Goal: Task Accomplishment & Management: Manage account settings

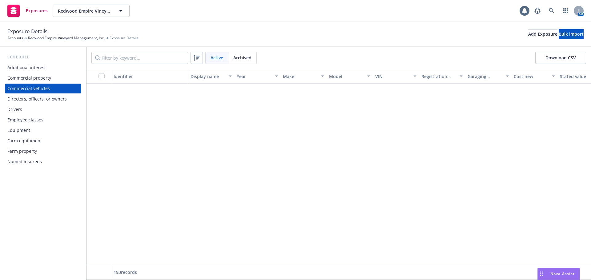
scroll to position [739, 0]
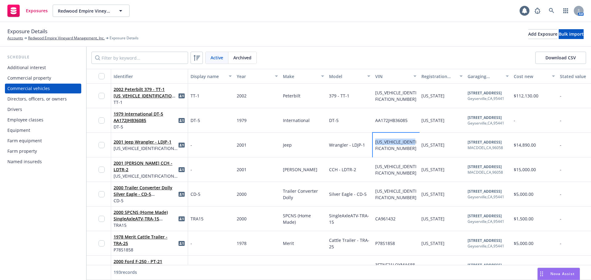
drag, startPoint x: 412, startPoint y: 146, endPoint x: 370, endPoint y: 147, distance: 41.9
click at [370, 147] on div "2001 Jeep Wrangler - LDJP-1 [US_VEHICLE_IDENTIFICATION_NUMBER] - 2001 Jeep Wran…" at bounding box center [483, 145] width 794 height 25
copy div "[US_VEHICLE_IDENTIFICATION_NUMBER]"
click at [211, 146] on div "-" at bounding box center [211, 145] width 46 height 25
drag, startPoint x: 366, startPoint y: 146, endPoint x: 325, endPoint y: 148, distance: 40.4
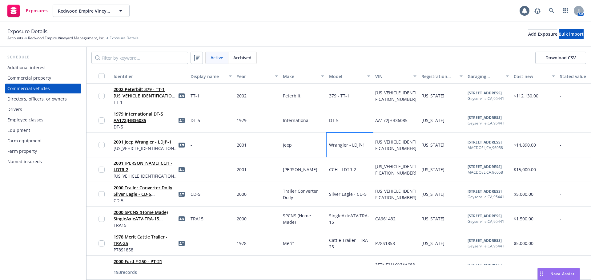
click at [325, 148] on div "2001 Jeep Wrangler - LDJP-1 [US_VEHICLE_IDENTIFICATION_NUMBER] - 2001 Jeep Wran…" at bounding box center [483, 145] width 794 height 25
click at [327, 150] on div "Wrangler - LDJP-1" at bounding box center [350, 145] width 46 height 25
drag, startPoint x: 364, startPoint y: 144, endPoint x: 327, endPoint y: 147, distance: 36.7
click at [327, 147] on div "Wrangler - LDJP-1" at bounding box center [350, 145] width 46 height 25
copy span "Wrangler - LDJP-1"
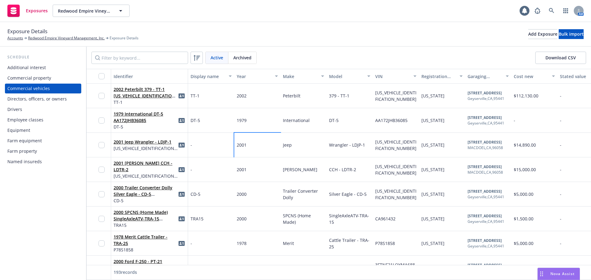
click at [258, 146] on div "2001" at bounding box center [257, 145] width 46 height 25
drag, startPoint x: 171, startPoint y: 142, endPoint x: 158, endPoint y: 143, distance: 13.6
click at [158, 143] on div "2001 Jeep Wrangler - LDJP-1 [US_VEHICLE_IDENTIFICATION_NUMBER]" at bounding box center [150, 145] width 72 height 17
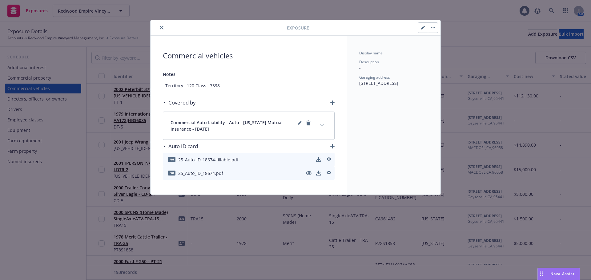
click at [423, 25] on button "button" at bounding box center [423, 28] width 10 height 10
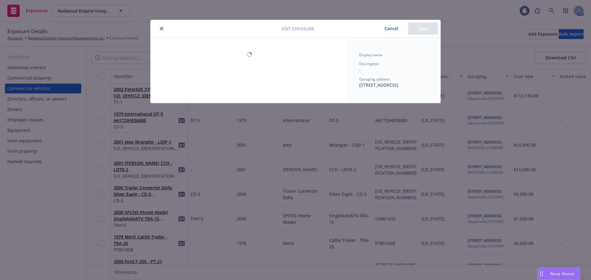
type textarea "x"
select select "CA"
select select "SERVICE"
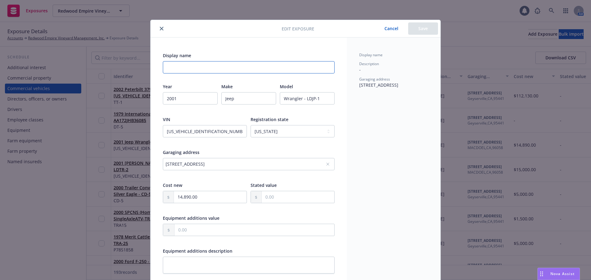
click at [236, 63] on input "Display name" at bounding box center [249, 67] width 172 height 12
paste input "Wrangler - LDJP-1"
type textarea "x"
drag, startPoint x: 187, startPoint y: 67, endPoint x: 88, endPoint y: 88, distance: 101.4
click at [94, 88] on div "Edit exposure Cancel Save Display name Wrangler - LDJP-1 Year [DATE] Make Jeep …" at bounding box center [295, 140] width 591 height 280
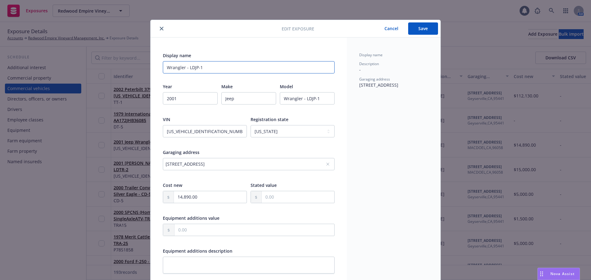
type input "LDJP-1"
type textarea "x"
type input "LDJP-1"
click at [418, 32] on button "Save" at bounding box center [423, 28] width 30 height 12
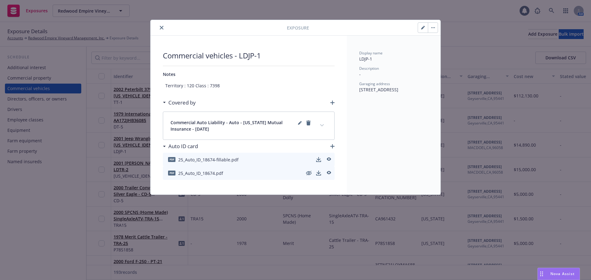
click at [162, 28] on icon "close" at bounding box center [162, 28] width 4 height 4
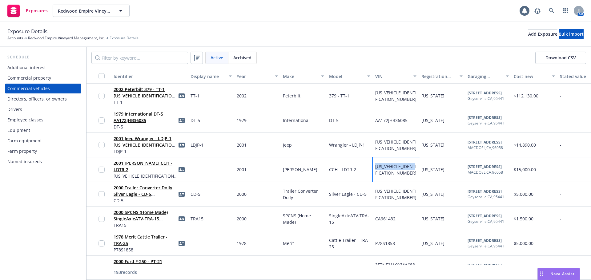
drag, startPoint x: 387, startPoint y: 174, endPoint x: 372, endPoint y: 166, distance: 16.7
click at [372, 166] on div "2001 [PERSON_NAME] CCH - LDTR-2 [US_VEHICLE_IDENTIFICATION_NUMBER] - 2001 [PERS…" at bounding box center [483, 170] width 794 height 25
copy div "[US_VEHICLE_IDENTIFICATION_NUMBER]"
click at [338, 176] on div "CCH - LDTR-2" at bounding box center [350, 170] width 46 height 25
drag, startPoint x: 357, startPoint y: 171, endPoint x: 328, endPoint y: 173, distance: 28.7
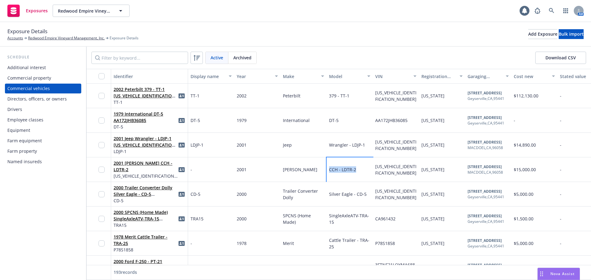
click at [328, 173] on div "CCH - LDTR-2" at bounding box center [350, 170] width 46 height 25
copy span "CCH - LDTR-2"
click at [133, 168] on link "2001 [PERSON_NAME] CCH - LDTR-2" at bounding box center [143, 166] width 59 height 12
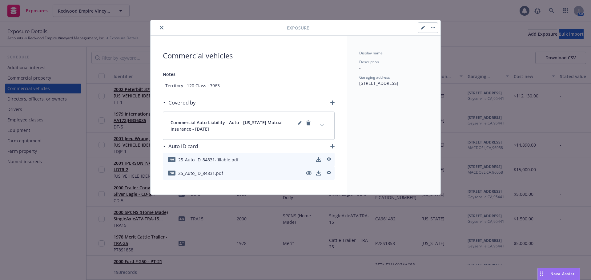
click at [421, 28] on icon "button" at bounding box center [423, 28] width 4 height 4
type textarea "x"
select select "CA"
select select "SERVICE"
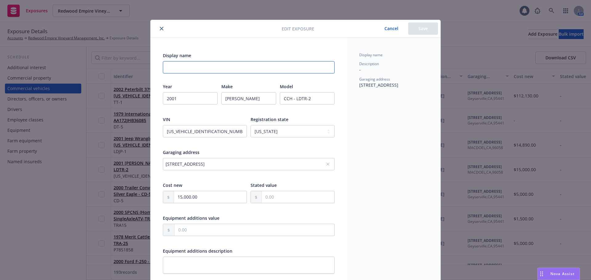
click at [291, 64] on input "Display name" at bounding box center [249, 67] width 172 height 12
paste input "LD TR-2"
type textarea "x"
type input "LD TR-2"
click at [416, 31] on button "Save" at bounding box center [423, 28] width 30 height 12
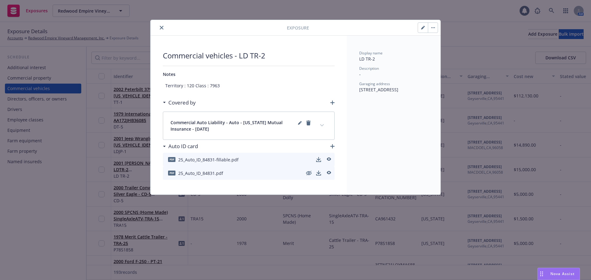
drag, startPoint x: 161, startPoint y: 27, endPoint x: 161, endPoint y: 32, distance: 4.6
click at [161, 27] on icon "close" at bounding box center [162, 28] width 4 height 4
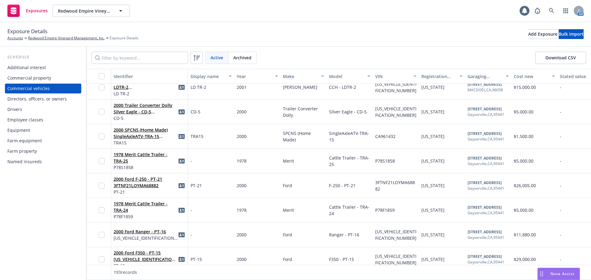
scroll to position [831, 0]
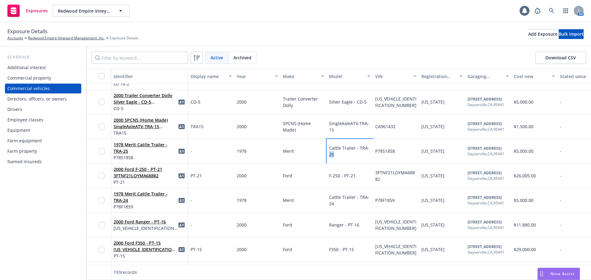
drag, startPoint x: 339, startPoint y: 153, endPoint x: 329, endPoint y: 152, distance: 10.2
click at [329, 152] on div "Cattle Trailer - TRA-25" at bounding box center [349, 151] width 41 height 13
drag, startPoint x: 395, startPoint y: 149, endPoint x: 376, endPoint y: 151, distance: 18.9
click at [376, 151] on span "P78S1858" at bounding box center [385, 151] width 20 height 6
copy span "P78S1858"
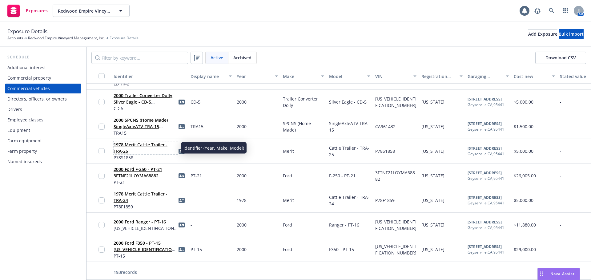
click at [154, 146] on link "1978 Merit Cattle Trailer - TRA-25" at bounding box center [141, 148] width 54 height 12
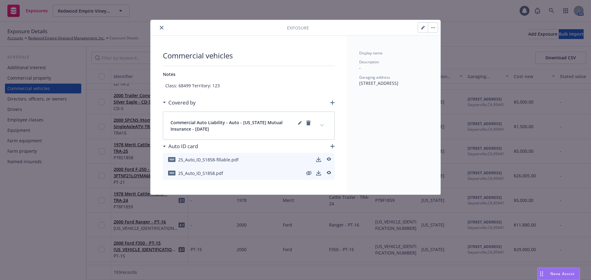
click at [426, 27] on button "button" at bounding box center [423, 28] width 10 height 10
type textarea "x"
select select "CA"
select select "SERVICE"
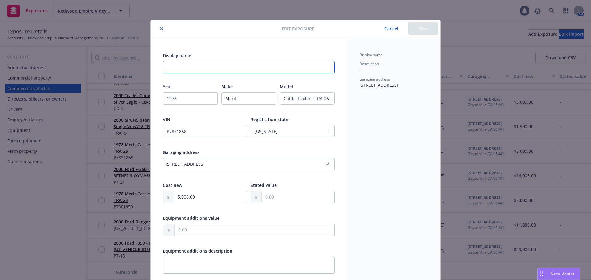
click at [219, 66] on input "Display name" at bounding box center [249, 67] width 172 height 12
paste input "TRA25"
type textarea "x"
type input "TRA25"
click at [415, 25] on button "Save" at bounding box center [423, 28] width 30 height 12
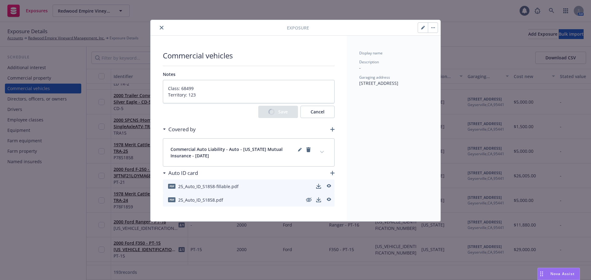
click at [160, 29] on icon "close" at bounding box center [162, 28] width 4 height 4
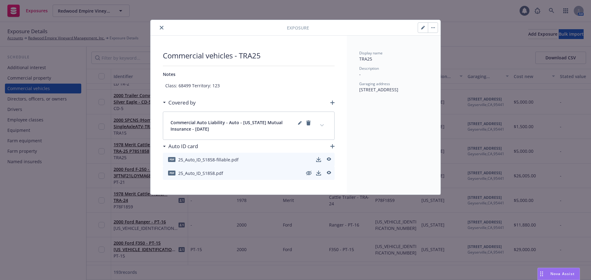
click at [159, 28] on button "close" at bounding box center [161, 27] width 7 height 7
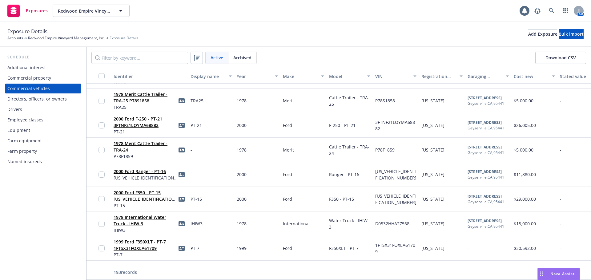
scroll to position [893, 0]
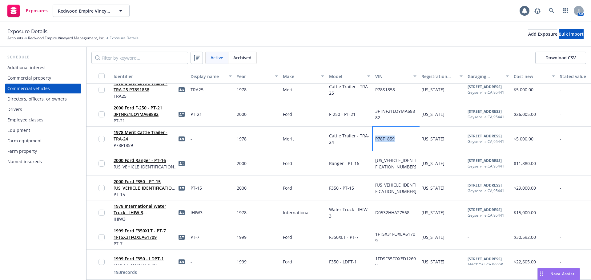
drag, startPoint x: 397, startPoint y: 140, endPoint x: 375, endPoint y: 142, distance: 21.6
click at [376, 142] on div "P78F1859" at bounding box center [396, 139] width 46 height 25
copy span "P78F1859"
click at [143, 133] on link "1978 Merit Cattle Trailer - TRA-24" at bounding box center [141, 136] width 54 height 12
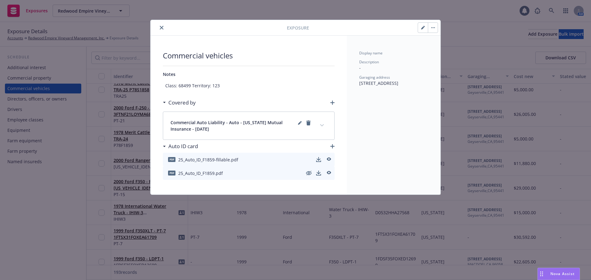
click at [421, 31] on button "button" at bounding box center [423, 28] width 10 height 10
type textarea "x"
select select "CA"
select select "SERVICE"
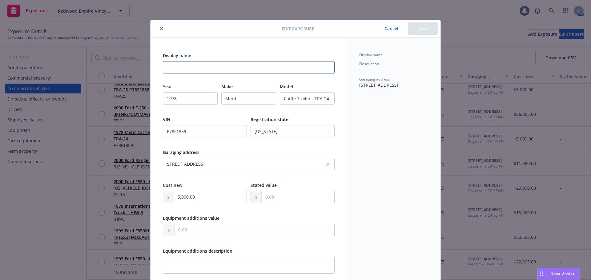
click at [195, 69] on input "Display name" at bounding box center [249, 67] width 172 height 12
paste input "TRA24"
type textarea "x"
type input "TRA24"
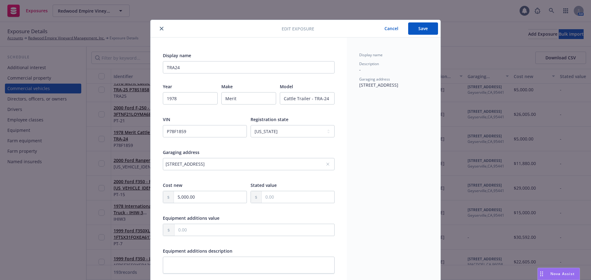
click at [415, 29] on button "Save" at bounding box center [423, 28] width 30 height 12
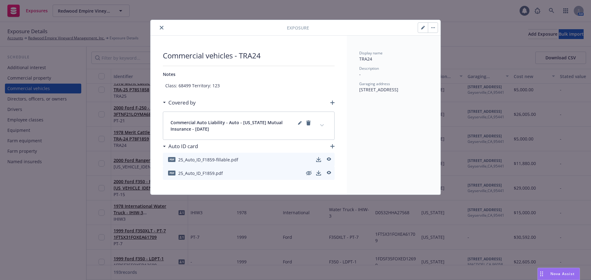
click at [159, 28] on button "close" at bounding box center [161, 27] width 7 height 7
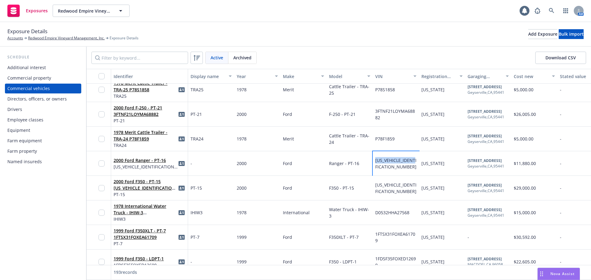
drag, startPoint x: 391, startPoint y: 170, endPoint x: 374, endPoint y: 158, distance: 20.8
click at [374, 158] on div "[US_VEHICLE_IDENTIFICATION_NUMBER]" at bounding box center [396, 163] width 46 height 25
copy span "[US_VEHICLE_IDENTIFICATION_NUMBER]"
click at [147, 159] on link "2000 Ford Ranger - PT-16" at bounding box center [140, 161] width 52 height 6
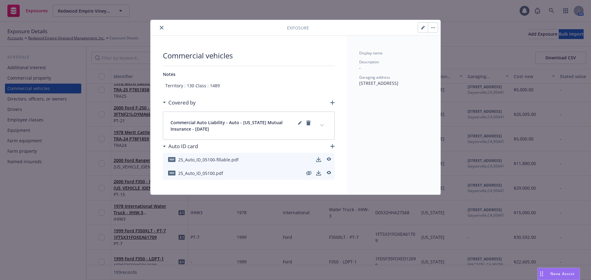
click at [423, 30] on button "button" at bounding box center [423, 28] width 10 height 10
type textarea "x"
select select "CA"
select select "SERVICE"
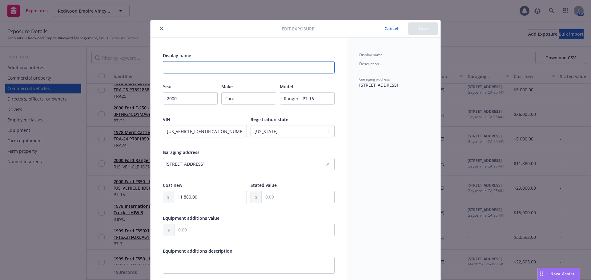
click at [222, 67] on input "Display name" at bounding box center [249, 67] width 172 height 12
paste input "PT-16"
type textarea "x"
type input "PT-16"
click at [421, 30] on button "Save" at bounding box center [423, 28] width 30 height 12
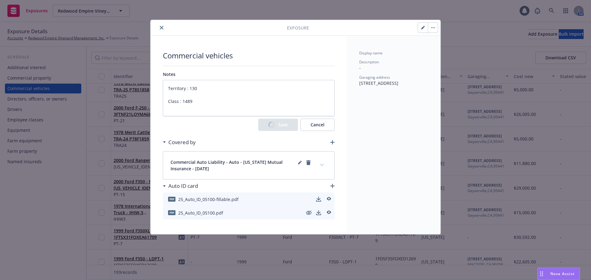
click at [162, 28] on icon "close" at bounding box center [162, 28] width 4 height 4
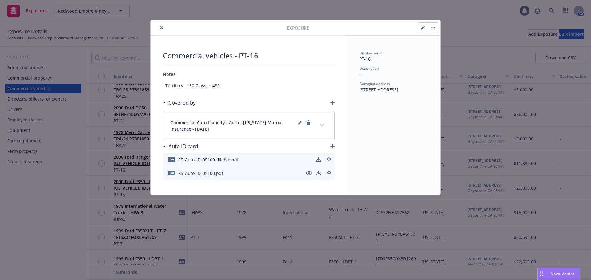
click at [163, 27] on icon "close" at bounding box center [162, 28] width 4 height 4
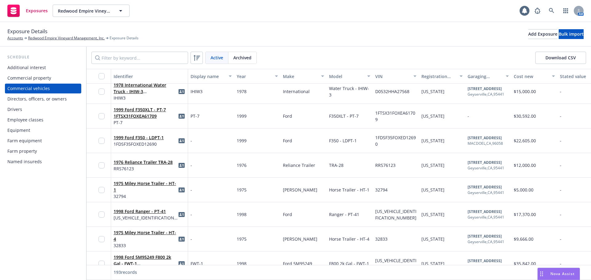
scroll to position [1046, 0]
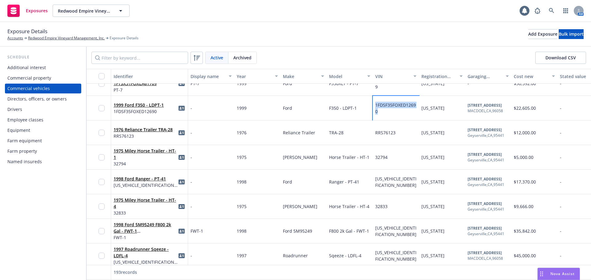
drag, startPoint x: 382, startPoint y: 112, endPoint x: 373, endPoint y: 124, distance: 15.1
click at [374, 109] on div "1FDSF35FOXED12690" at bounding box center [396, 108] width 46 height 25
click at [389, 108] on div "1FDSF35FOXED12690" at bounding box center [395, 108] width 41 height 13
drag, startPoint x: 385, startPoint y: 114, endPoint x: 373, endPoint y: 116, distance: 12.2
click at [372, 105] on div "1999 Ford F350 - LDPT-1 1FDSF35FOXED12690 - 1999 Ford F350 - LDPT-1 1FDSF35FOXE…" at bounding box center [483, 108] width 794 height 25
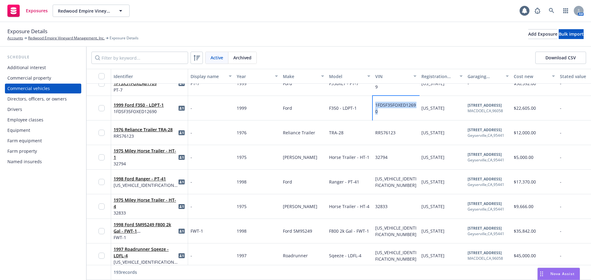
copy div "1FDSF35FOXED12690"
click at [360, 110] on div "F350 - LDPT-1" at bounding box center [350, 108] width 46 height 25
drag, startPoint x: 359, startPoint y: 107, endPoint x: 330, endPoint y: 109, distance: 29.6
click at [330, 109] on div "F350 - LDPT-1" at bounding box center [350, 108] width 46 height 25
copy span "F350 - LDPT-1"
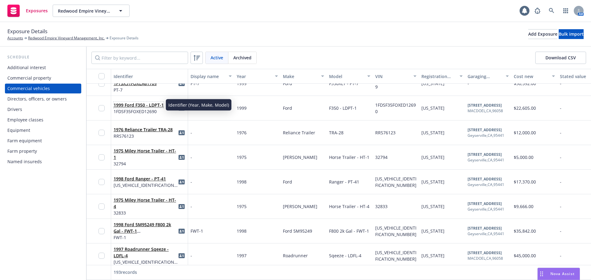
click at [147, 105] on link "1999 Ford F350 - LDPT-1" at bounding box center [139, 105] width 50 height 6
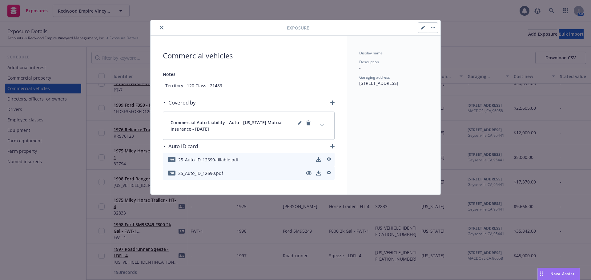
click at [422, 25] on button "button" at bounding box center [423, 28] width 10 height 10
type textarea "x"
select select "CA"
select select "SERVICE"
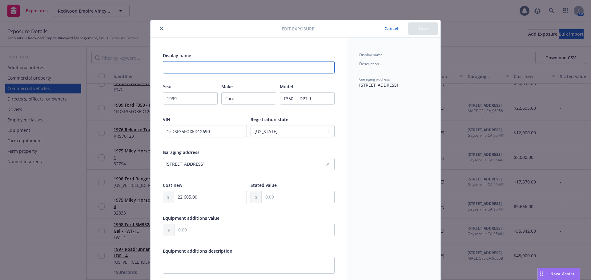
click at [276, 68] on input "Display name" at bounding box center [249, 67] width 172 height 12
paste input "LD PT-1"
type textarea "x"
type input "LD PT-1"
click at [419, 30] on button "Save" at bounding box center [423, 28] width 30 height 12
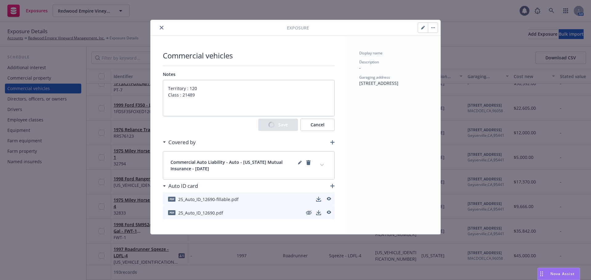
click at [162, 27] on icon "close" at bounding box center [162, 28] width 4 height 4
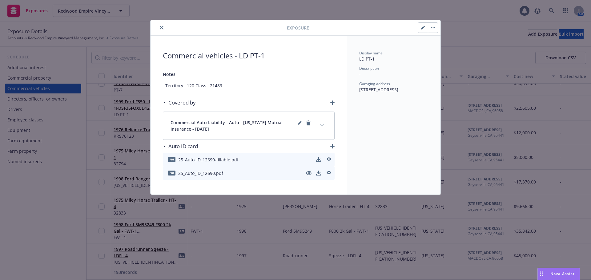
click at [161, 26] on icon "close" at bounding box center [162, 28] width 4 height 4
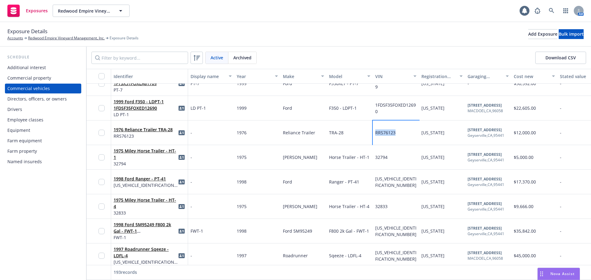
drag, startPoint x: 396, startPoint y: 132, endPoint x: 373, endPoint y: 134, distance: 23.4
click at [374, 134] on div "RRS76123" at bounding box center [396, 133] width 46 height 25
copy span "RRS76123"
click at [360, 135] on div "TRA-28" at bounding box center [350, 133] width 46 height 25
drag, startPoint x: 397, startPoint y: 133, endPoint x: 375, endPoint y: 135, distance: 22.3
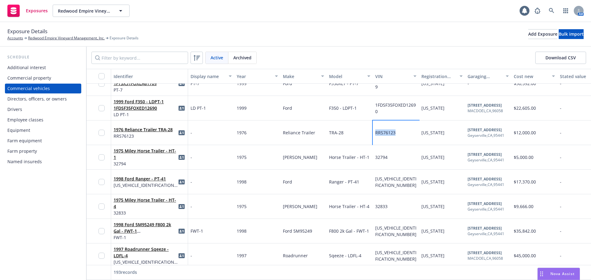
click at [375, 135] on div "RRS76123" at bounding box center [396, 133] width 46 height 25
click at [139, 130] on link "1976 Reliance Trailer TRA-28" at bounding box center [143, 130] width 59 height 6
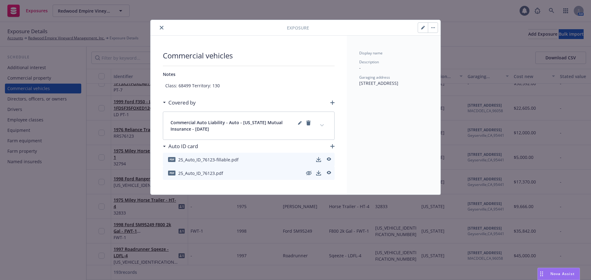
click at [424, 29] on icon "button" at bounding box center [423, 28] width 4 height 4
type textarea "x"
select select "CA"
select select "SERVICE"
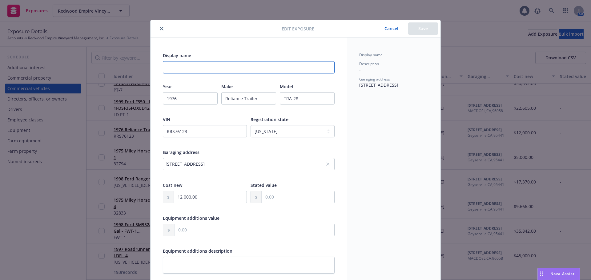
click at [225, 63] on input "Display name" at bounding box center [249, 67] width 172 height 12
paste input "TRA28"
type input "TRA28"
type textarea "x"
type input "TRA28"
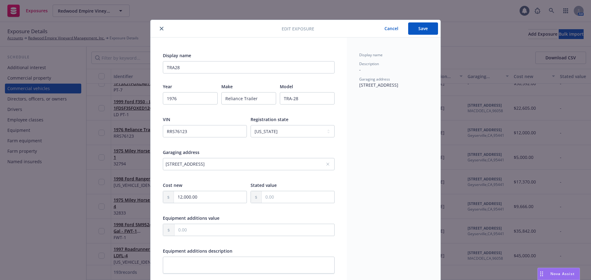
click at [415, 28] on button "Save" at bounding box center [423, 28] width 30 height 12
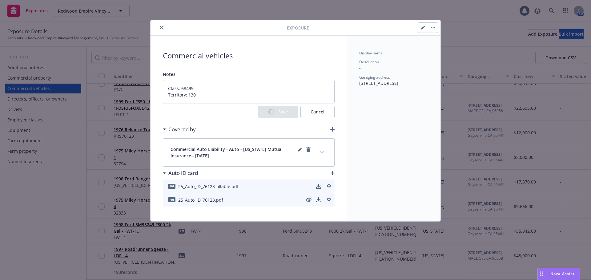
click at [163, 27] on icon "close" at bounding box center [162, 28] width 4 height 4
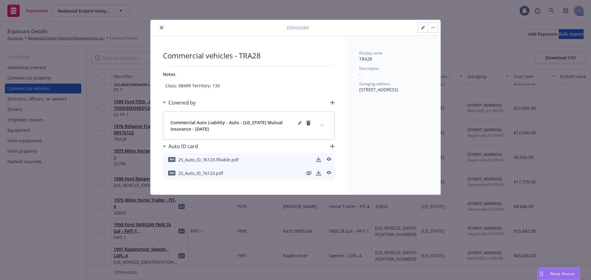
click at [163, 29] on icon "close" at bounding box center [162, 28] width 4 height 4
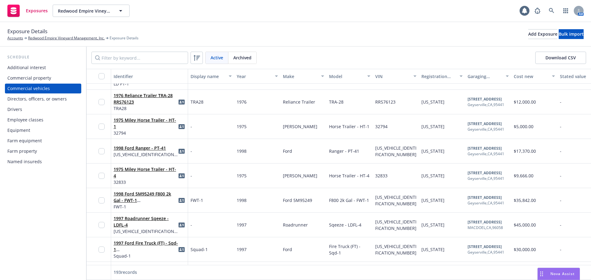
scroll to position [1108, 0]
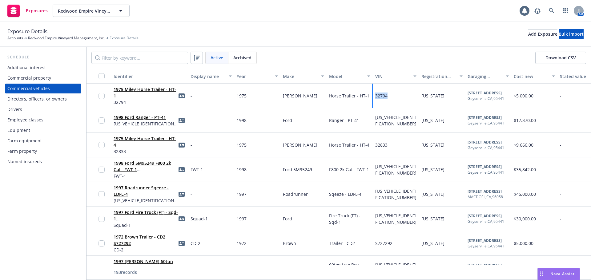
drag, startPoint x: 390, startPoint y: 95, endPoint x: 375, endPoint y: 97, distance: 14.6
click at [375, 97] on div "32794" at bounding box center [396, 96] width 46 height 25
click at [158, 94] on link "1975 Miley Horse Trailer - HT-1" at bounding box center [145, 92] width 62 height 12
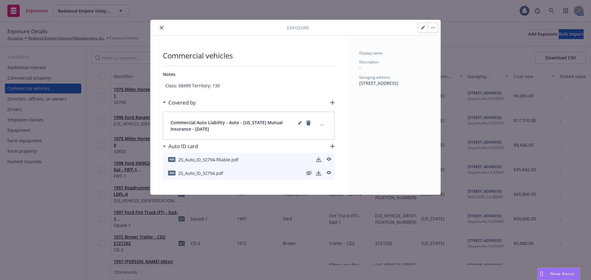
click at [423, 28] on icon "button" at bounding box center [422, 27] width 3 height 3
type textarea "x"
select select "CA"
select select "SERVICE"
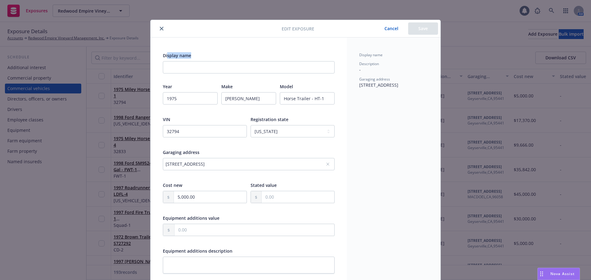
click at [167, 65] on div "Display name" at bounding box center [249, 62] width 172 height 21
click at [167, 65] on input "Display name" at bounding box center [249, 67] width 172 height 12
paste input "HT-1"
type textarea "x"
type input "HT-1"
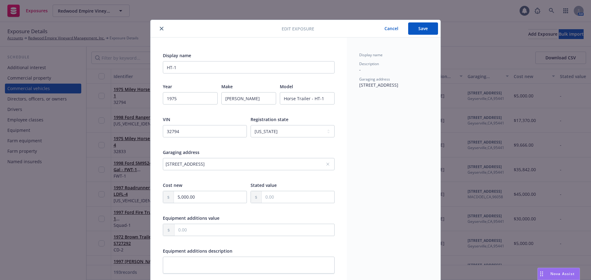
click at [428, 26] on button "Save" at bounding box center [423, 28] width 30 height 12
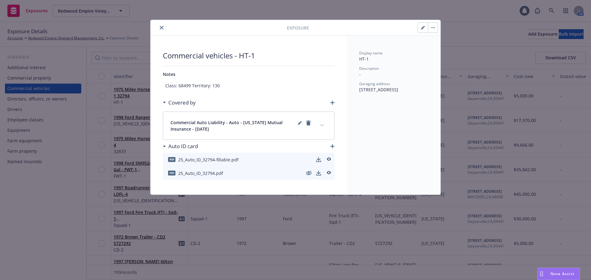
drag, startPoint x: 161, startPoint y: 28, endPoint x: 158, endPoint y: 38, distance: 11.0
click at [160, 28] on icon "close" at bounding box center [162, 28] width 4 height 4
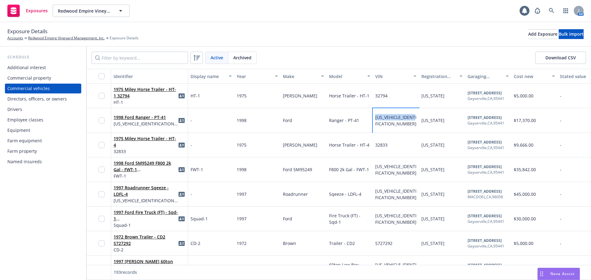
drag, startPoint x: 385, startPoint y: 126, endPoint x: 375, endPoint y: 118, distance: 13.4
click at [375, 118] on div "[US_VEHICLE_IDENTIFICATION_NUMBER]" at bounding box center [396, 120] width 46 height 25
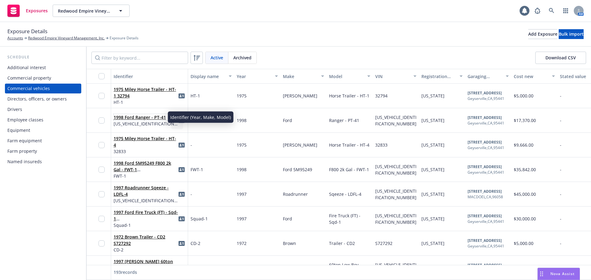
drag, startPoint x: 151, startPoint y: 118, endPoint x: 163, endPoint y: 120, distance: 12.4
click at [151, 118] on link "1998 Ford Ranger - PT-41" at bounding box center [140, 117] width 52 height 6
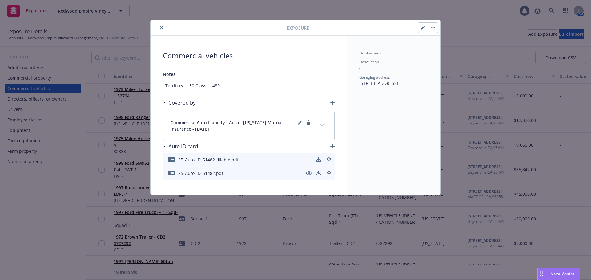
drag, startPoint x: 425, startPoint y: 28, endPoint x: 350, endPoint y: 41, distance: 75.6
click at [424, 28] on button "button" at bounding box center [423, 28] width 10 height 10
type textarea "x"
select select "CA"
select select "SERVICE"
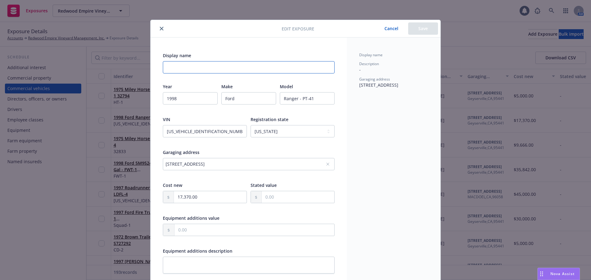
click at [185, 62] on input "Display name" at bounding box center [249, 67] width 172 height 12
paste input "PT-41"
type textarea "x"
type input "PT-41"
click at [419, 28] on button "Save" at bounding box center [423, 28] width 30 height 12
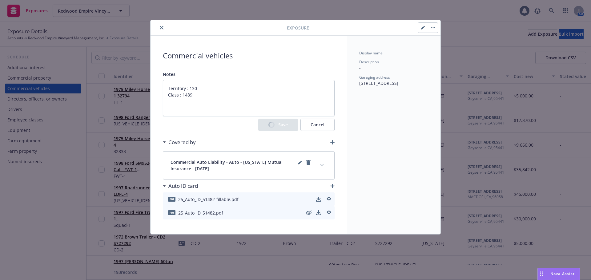
click at [161, 28] on icon "close" at bounding box center [162, 28] width 4 height 4
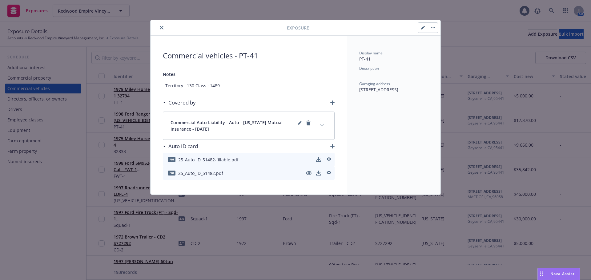
click at [161, 26] on icon "close" at bounding box center [162, 28] width 4 height 4
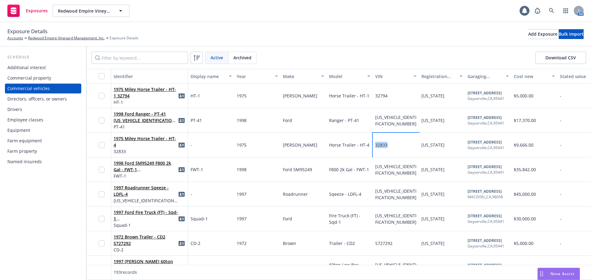
drag, startPoint x: 394, startPoint y: 146, endPoint x: 373, endPoint y: 147, distance: 21.0
click at [373, 147] on div "32833" at bounding box center [396, 145] width 46 height 25
click at [158, 142] on link "1975 Miley Horse Trailer - HT-4" at bounding box center [145, 142] width 62 height 12
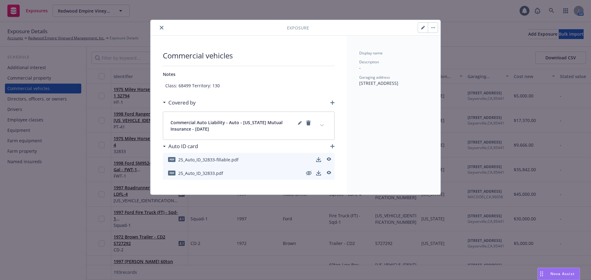
click at [424, 31] on button "button" at bounding box center [423, 28] width 10 height 10
type textarea "x"
select select "CA"
select select "SERVICE"
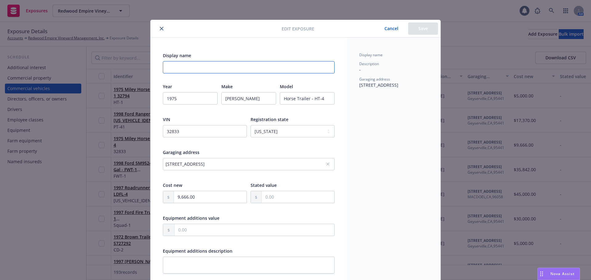
click at [190, 71] on input "Display name" at bounding box center [249, 67] width 172 height 12
type textarea "x"
type input "H"
type textarea "x"
type input "Ht"
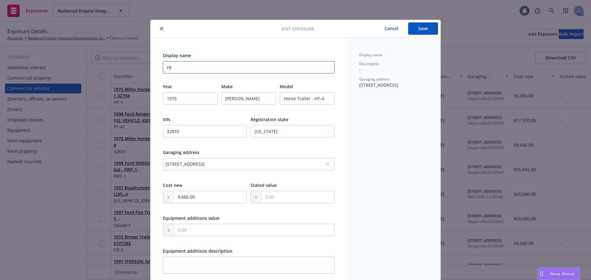
type textarea "x"
type input "Ht-"
type textarea "x"
type input "Ht-4"
type textarea "x"
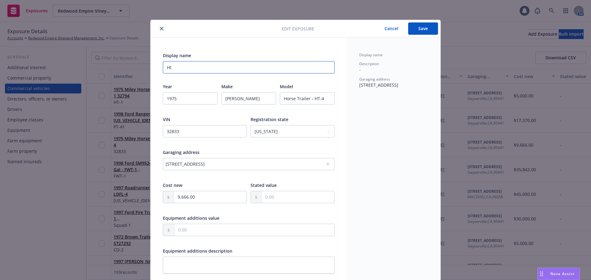
type input "H"
type textarea "x"
type input "H"
type textarea "x"
type input "Ht"
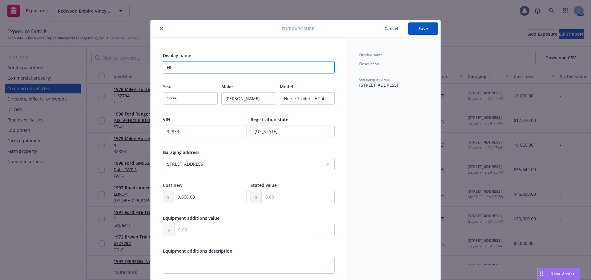
type textarea "x"
type input "Ht-"
type textarea "x"
type input "Ht-4"
drag, startPoint x: 184, startPoint y: 69, endPoint x: 112, endPoint y: 85, distance: 73.7
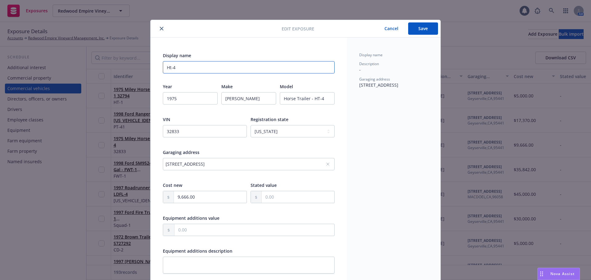
click at [116, 85] on div "Edit exposure Cancel Save Display name Ht-4 Year [DATE] Make Miley Model Horse …" at bounding box center [295, 140] width 591 height 280
type textarea "x"
type input "H"
type textarea "x"
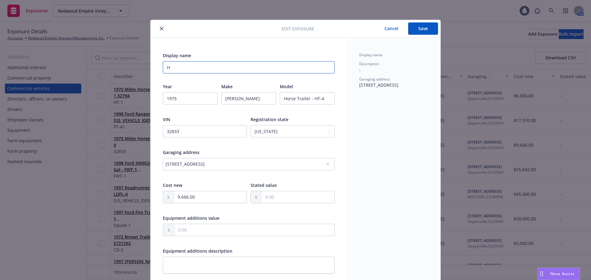
type input "HT"
type textarea "x"
type input "HT-"
type textarea "x"
type input "HT-4"
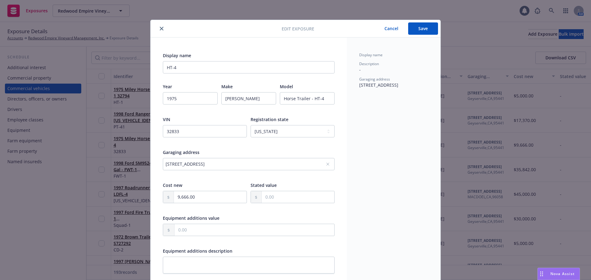
click at [420, 29] on button "Save" at bounding box center [423, 28] width 30 height 12
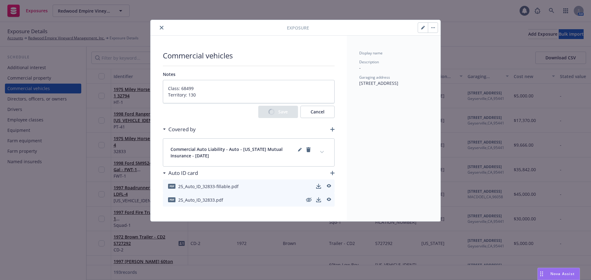
click at [160, 26] on icon "close" at bounding box center [162, 28] width 4 height 4
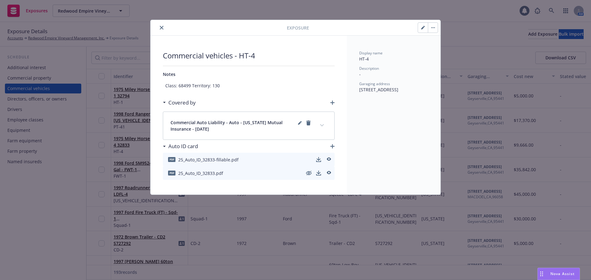
click at [159, 28] on button "close" at bounding box center [161, 27] width 7 height 7
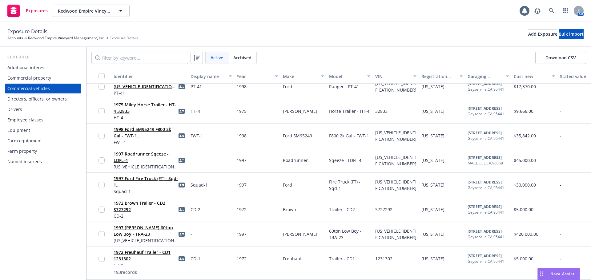
scroll to position [1170, 0]
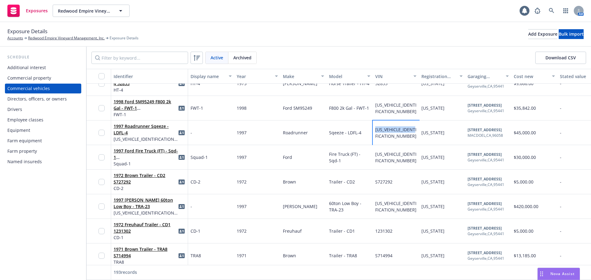
drag, startPoint x: 385, startPoint y: 136, endPoint x: 368, endPoint y: 131, distance: 17.9
click at [372, 125] on div "1997 Roadrunner Sqeeze - LDFL-4 [US_VEHICLE_IDENTIFICATION_NUMBER] - 1997 Roadr…" at bounding box center [483, 133] width 794 height 25
drag, startPoint x: 319, startPoint y: 134, endPoint x: 348, endPoint y: 140, distance: 29.2
click at [320, 134] on div "Roadrunner" at bounding box center [303, 133] width 46 height 25
drag, startPoint x: 361, startPoint y: 135, endPoint x: 330, endPoint y: 135, distance: 31.1
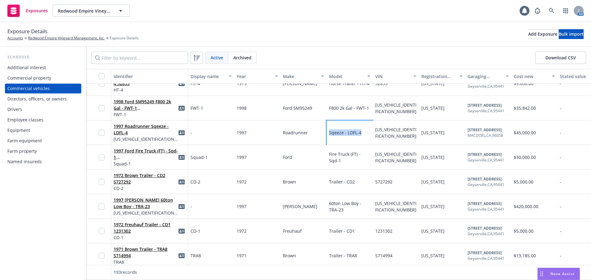
click at [330, 135] on div "Sqeeze - LDFL-4" at bounding box center [350, 133] width 46 height 25
click at [303, 133] on span "Roadrunner" at bounding box center [295, 133] width 25 height 6
drag, startPoint x: 309, startPoint y: 134, endPoint x: 285, endPoint y: 133, distance: 24.0
click at [285, 133] on div "Roadrunner" at bounding box center [303, 133] width 46 height 25
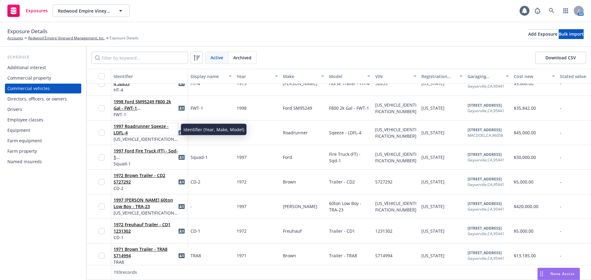
click at [154, 126] on link "1997 Roadrunner Sqeeze - LDFL-4" at bounding box center [141, 129] width 55 height 12
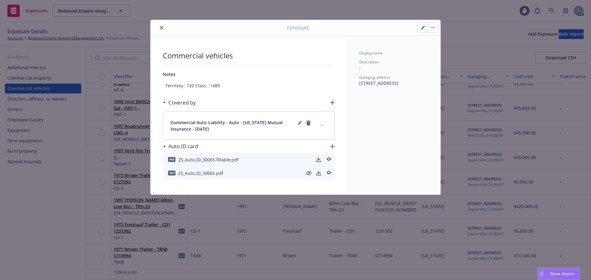
click at [419, 24] on button "button" at bounding box center [423, 28] width 10 height 10
type textarea "x"
select select "CA"
select select "SERVICE"
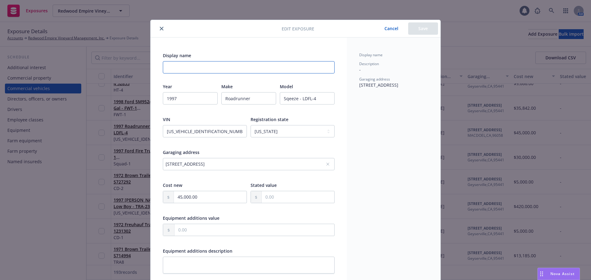
click at [236, 68] on input "Display name" at bounding box center [249, 67] width 172 height 12
paste input "LD FL-4"
type textarea "x"
type input "LD FL-4"
click at [419, 30] on button "Save" at bounding box center [423, 28] width 30 height 12
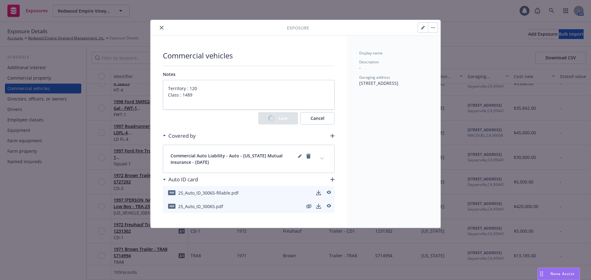
click at [162, 25] on button "close" at bounding box center [161, 27] width 7 height 7
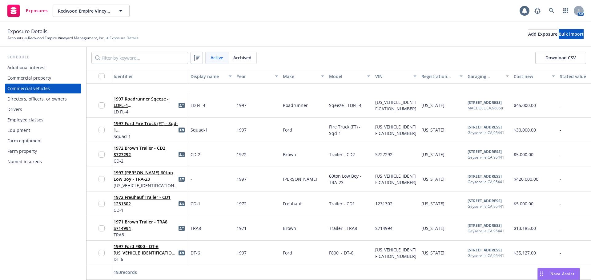
scroll to position [1231, 0]
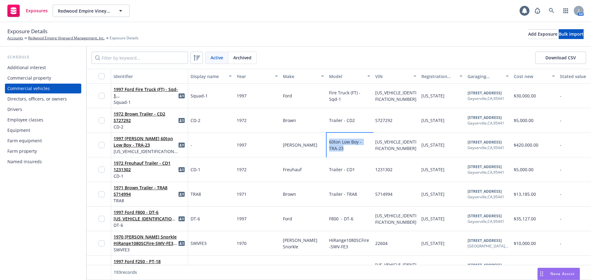
drag, startPoint x: 352, startPoint y: 147, endPoint x: 329, endPoint y: 143, distance: 23.1
click at [329, 143] on div "60ton Low Boy - TRA-23" at bounding box center [349, 145] width 41 height 13
click at [149, 140] on link "1997 [PERSON_NAME] 60ton Low Boy - TRA-23" at bounding box center [143, 142] width 59 height 12
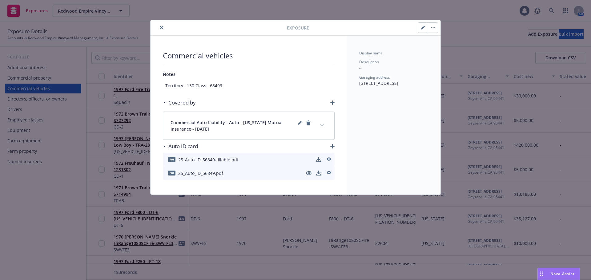
click at [424, 29] on icon "button" at bounding box center [423, 28] width 4 height 4
type textarea "x"
select select "CA"
select select "SERVICE"
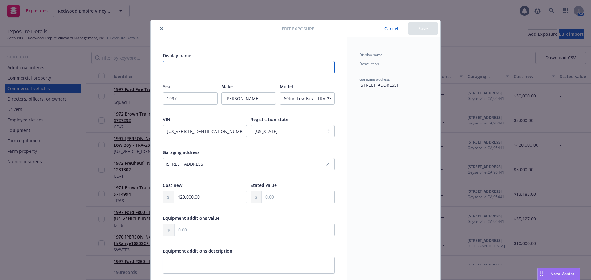
click at [230, 67] on input "Display name" at bounding box center [249, 67] width 172 height 12
paste input "TRA23"
type textarea "x"
type input "TRA23"
click at [425, 30] on button "Save" at bounding box center [423, 28] width 30 height 12
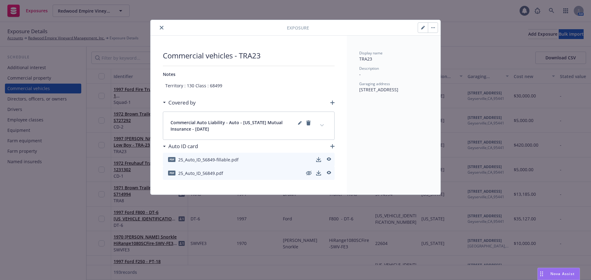
click at [160, 28] on icon "close" at bounding box center [162, 28] width 4 height 4
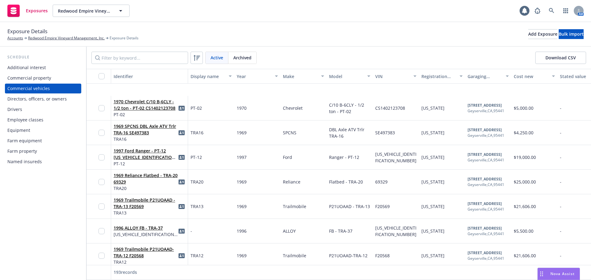
scroll to position [1477, 0]
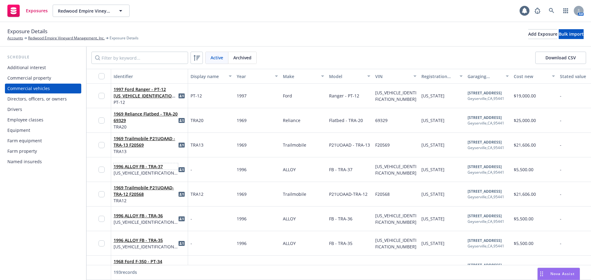
click at [143, 167] on link "1996 ALLOY FB - TRA-37" at bounding box center [138, 167] width 49 height 6
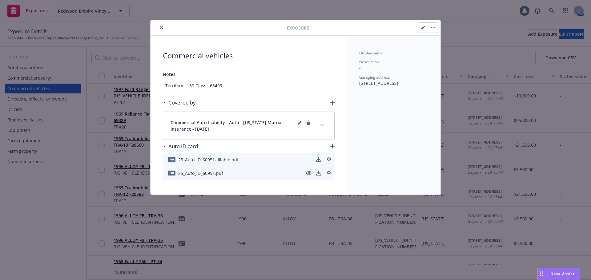
click at [424, 26] on icon "button" at bounding box center [424, 27] width 2 height 2
type textarea "x"
select select "CA"
select select "SERVICE"
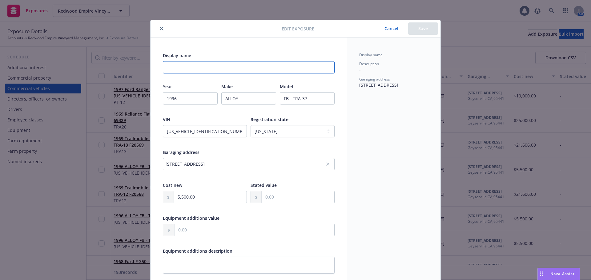
click at [197, 68] on input "Display name" at bounding box center [249, 67] width 172 height 12
type textarea "x"
type input "T"
type textarea "x"
type input "TR"
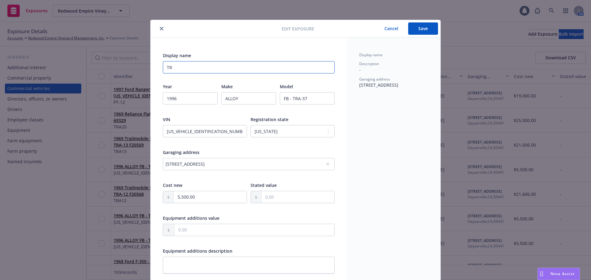
type textarea "x"
type input "TRA"
type textarea "x"
type input "TRA-"
type textarea "x"
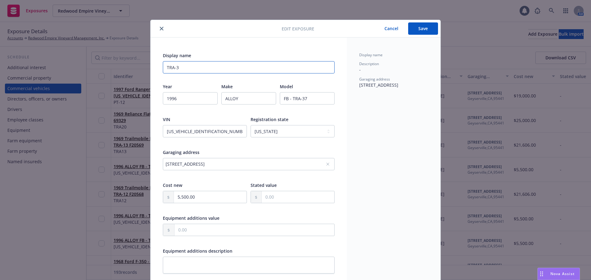
type input "TRA-37"
type textarea "x"
type input "TRA-37"
click at [418, 32] on button "Save" at bounding box center [423, 28] width 30 height 12
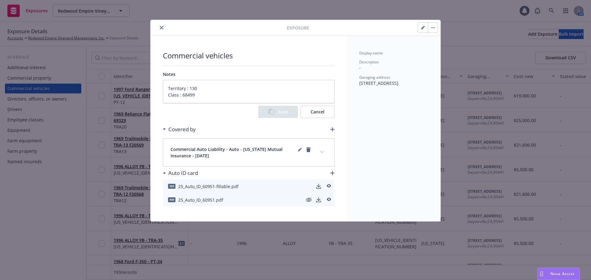
click at [160, 29] on icon "close" at bounding box center [162, 28] width 4 height 4
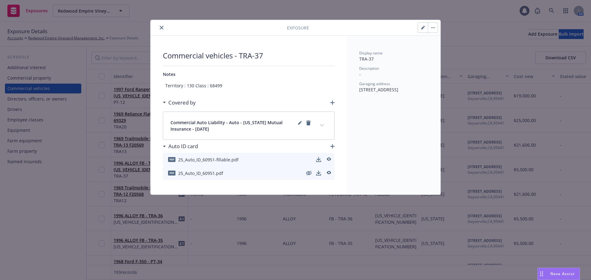
click at [160, 29] on icon "close" at bounding box center [162, 28] width 4 height 4
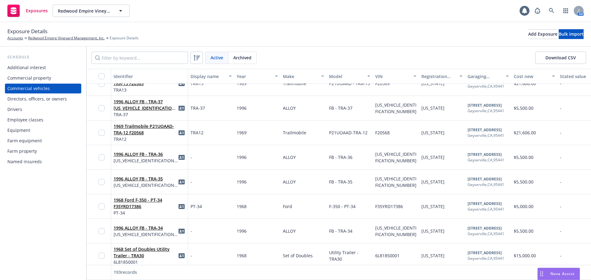
scroll to position [1570, 0]
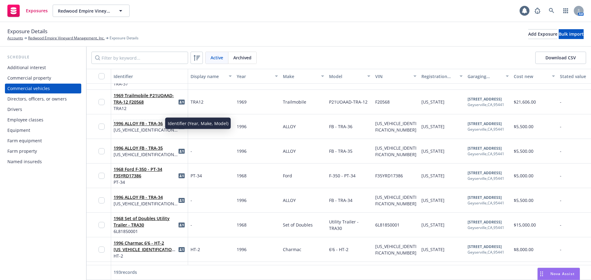
click at [134, 124] on link "1996 ALLOY FB - TRA-36" at bounding box center [138, 124] width 49 height 6
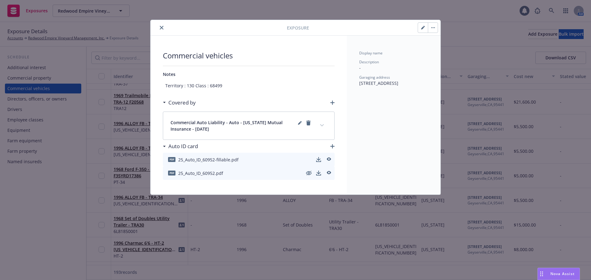
click at [423, 31] on button "button" at bounding box center [423, 28] width 10 height 10
type textarea "x"
select select "CA"
select select "SERVICE"
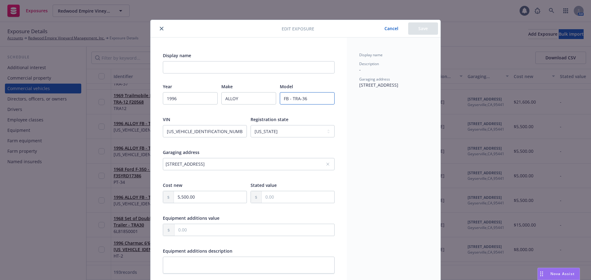
drag, startPoint x: 308, startPoint y: 99, endPoint x: 291, endPoint y: 99, distance: 17.2
click at [291, 99] on input "FB - TRA-36" at bounding box center [307, 98] width 55 height 12
click at [167, 61] on div "Display name" at bounding box center [249, 62] width 172 height 21
click at [169, 70] on input "Display name" at bounding box center [249, 67] width 172 height 12
paste input "TRA-36"
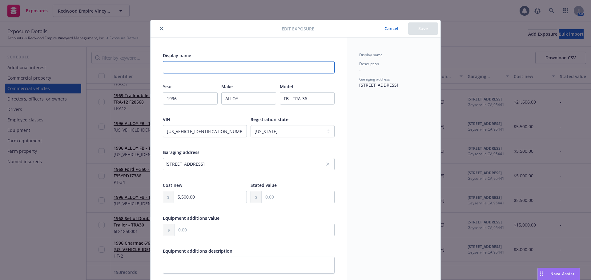
type input "TRA-36"
type textarea "x"
type input "TRA-36"
click at [419, 25] on button "Save" at bounding box center [423, 28] width 30 height 12
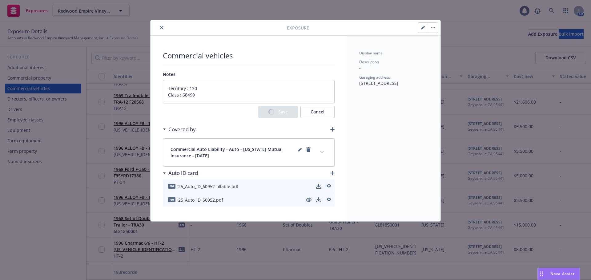
click at [161, 29] on icon "close" at bounding box center [162, 28] width 4 height 4
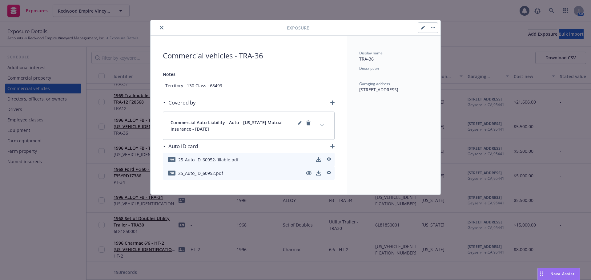
click at [161, 29] on icon "close" at bounding box center [162, 28] width 4 height 4
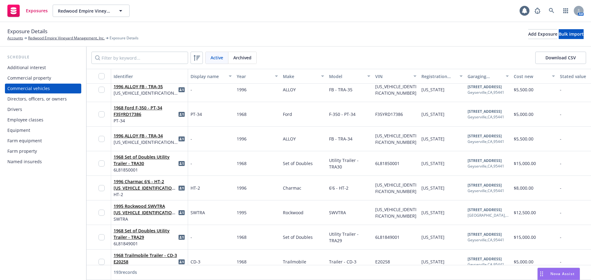
scroll to position [1662, 0]
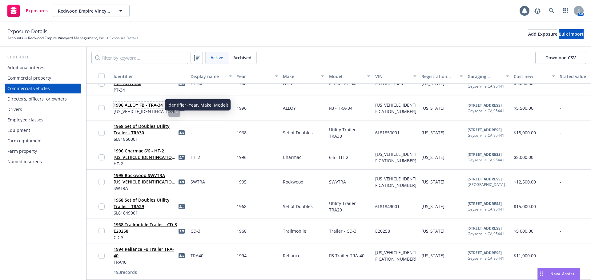
click at [141, 104] on link "1996 ALLOY FB - TRA-34" at bounding box center [138, 105] width 49 height 6
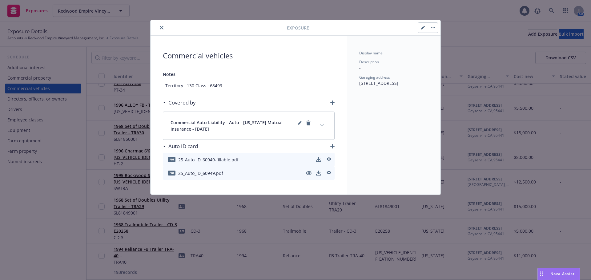
click at [423, 29] on icon "button" at bounding box center [423, 28] width 4 height 4
type textarea "x"
select select "CA"
select select "SERVICE"
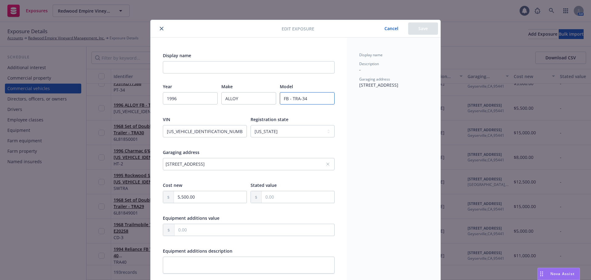
drag, startPoint x: 291, startPoint y: 98, endPoint x: 311, endPoint y: 104, distance: 20.7
click at [311, 104] on input "FB - TRA-34" at bounding box center [307, 98] width 55 height 12
click at [169, 72] on input "Display name" at bounding box center [249, 67] width 172 height 12
paste input "TRA-34"
type textarea "x"
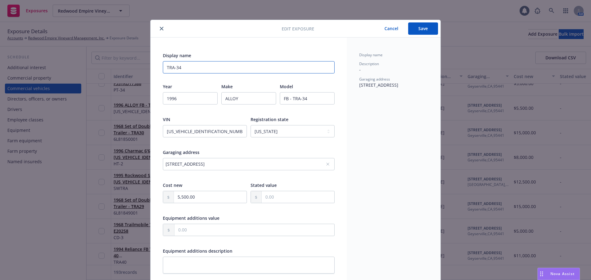
type input "TRA-34"
click at [421, 31] on button "Save" at bounding box center [423, 28] width 30 height 12
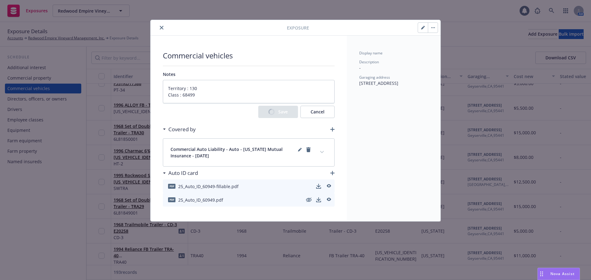
click at [161, 27] on icon "close" at bounding box center [162, 28] width 4 height 4
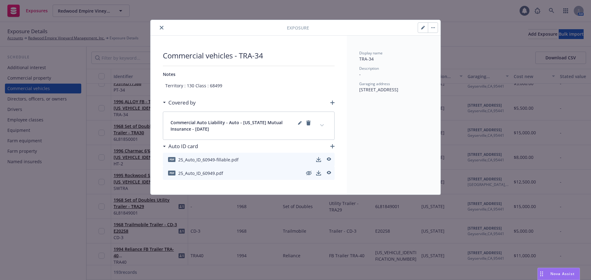
click at [163, 28] on icon "close" at bounding box center [162, 28] width 4 height 4
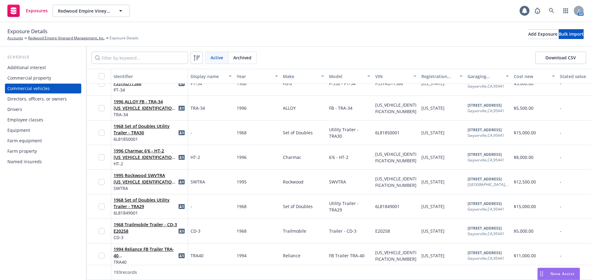
click at [308, 12] on div "Exposures Redwood Empire Vineyard Management, Inc. Redwood Empire Vineyard Mana…" at bounding box center [295, 11] width 591 height 22
click at [137, 128] on link "1968 Set of Doubles Utility Trailer - TRA30" at bounding box center [142, 129] width 56 height 12
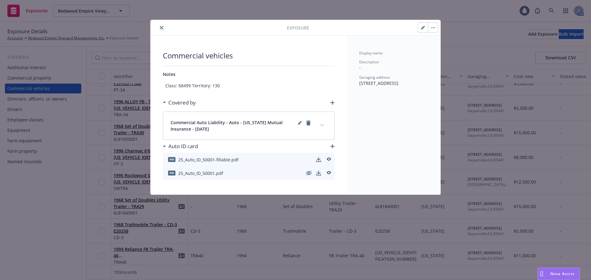
click at [424, 27] on icon "button" at bounding box center [424, 27] width 2 height 2
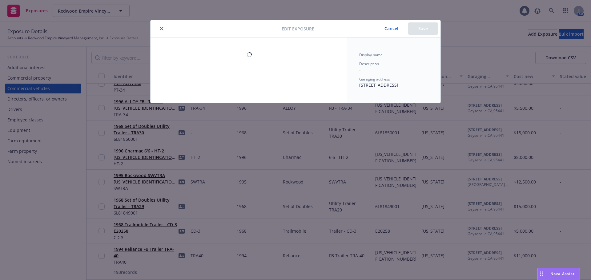
type textarea "x"
select select "CA"
select select "SERVICE"
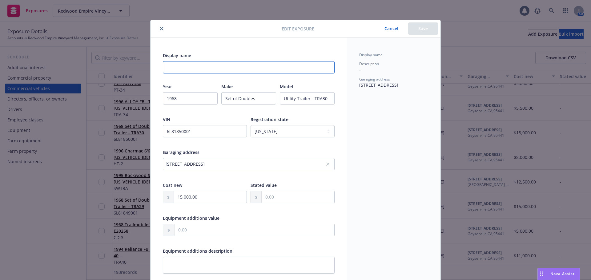
click at [218, 67] on input "Display name" at bounding box center [249, 67] width 172 height 12
drag, startPoint x: 312, startPoint y: 98, endPoint x: 328, endPoint y: 103, distance: 16.7
click at [328, 103] on input "Utility Trailer - TRA30" at bounding box center [307, 98] width 55 height 12
click at [328, 101] on input "Utility Trailer - TRA30" at bounding box center [307, 98] width 55 height 12
drag, startPoint x: 325, startPoint y: 98, endPoint x: 311, endPoint y: 96, distance: 13.9
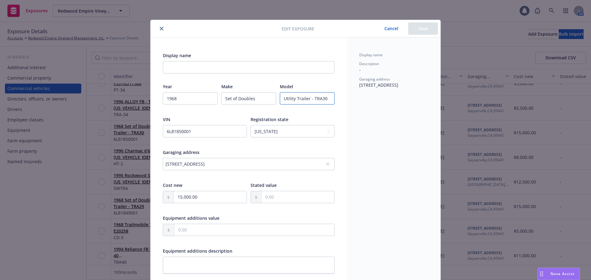
click at [311, 96] on input "Utility Trailer - TRA30" at bounding box center [307, 98] width 55 height 12
click at [228, 68] on input "Display name" at bounding box center [249, 67] width 172 height 12
paste input "TRA30"
type textarea "x"
type input "TRA30"
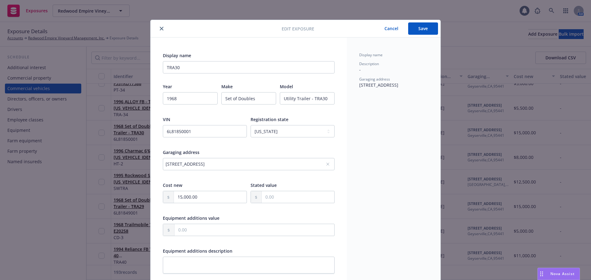
click at [421, 30] on button "Save" at bounding box center [423, 28] width 30 height 12
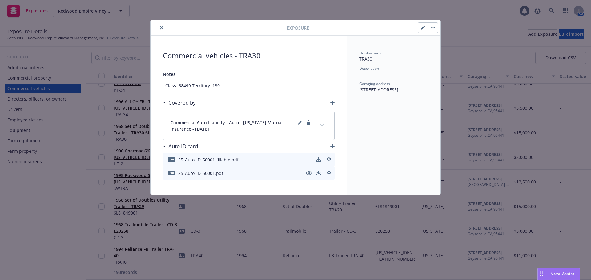
click at [161, 28] on icon "close" at bounding box center [162, 28] width 4 height 4
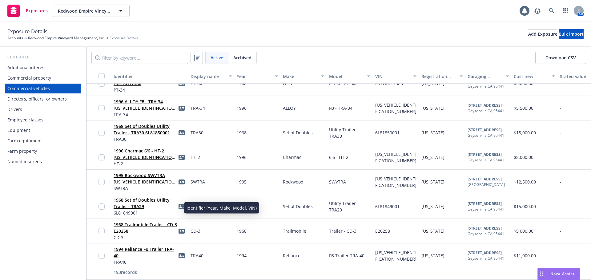
scroll to position [1693, 0]
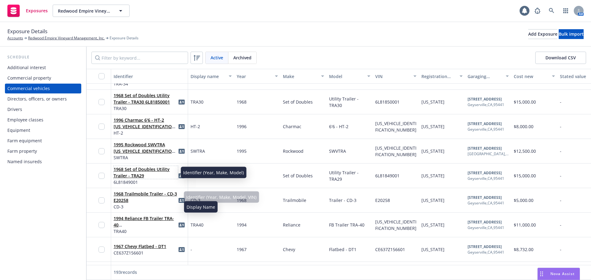
click at [145, 171] on link "1968 Set of Doubles Utility Trailer - TRA29" at bounding box center [142, 173] width 56 height 12
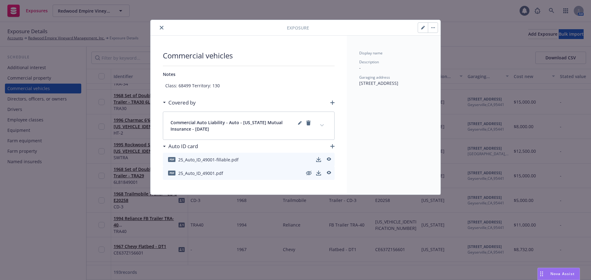
click at [421, 30] on button "button" at bounding box center [423, 28] width 10 height 10
type textarea "x"
select select "CA"
select select "SERVICE"
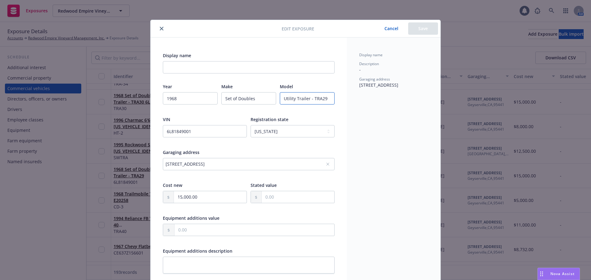
drag, startPoint x: 310, startPoint y: 99, endPoint x: 334, endPoint y: 111, distance: 26.7
click at [334, 111] on div "Display name Year [DATE] Make Set of Doubles Model Utility Trailer - TRA29 VIN …" at bounding box center [249, 221] width 196 height 367
click at [218, 68] on input "Display name" at bounding box center [249, 67] width 172 height 12
paste input "TRA29"
type textarea "x"
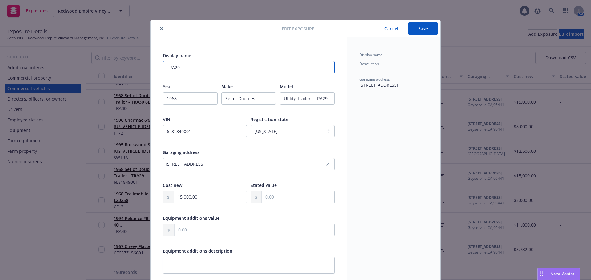
type input "TRA29"
click at [419, 27] on button "Save" at bounding box center [423, 28] width 30 height 12
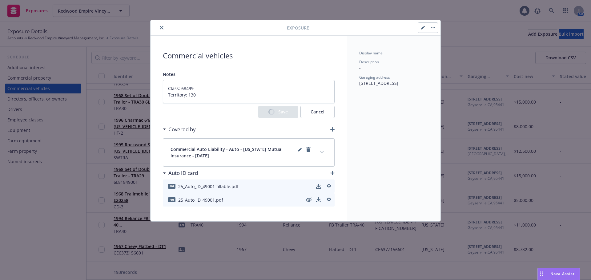
click at [158, 30] on div at bounding box center [220, 27] width 134 height 7
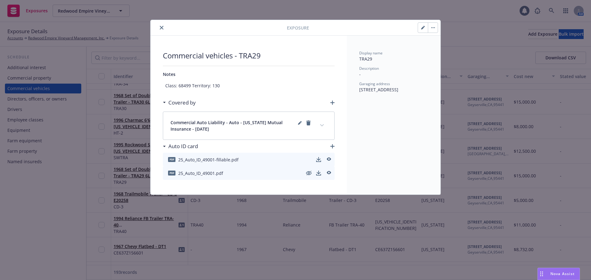
click at [159, 27] on button "close" at bounding box center [161, 27] width 7 height 7
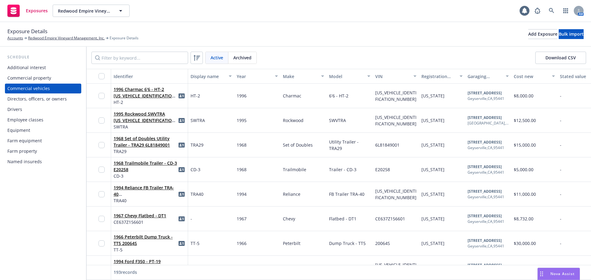
scroll to position [1754, 0]
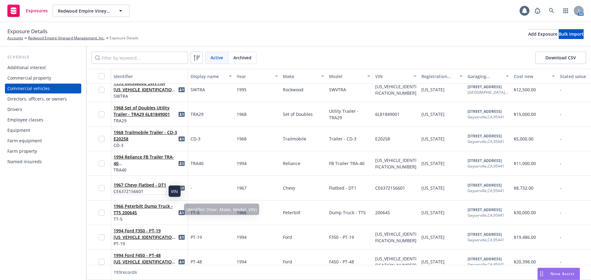
click at [148, 188] on span "CE637Z156601" at bounding box center [140, 191] width 53 height 6
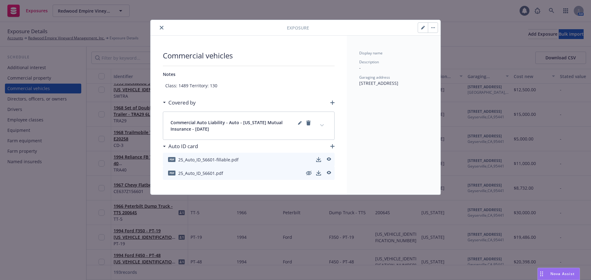
click at [420, 30] on button "button" at bounding box center [423, 28] width 10 height 10
type textarea "x"
select select "CA"
select select "SERVICE"
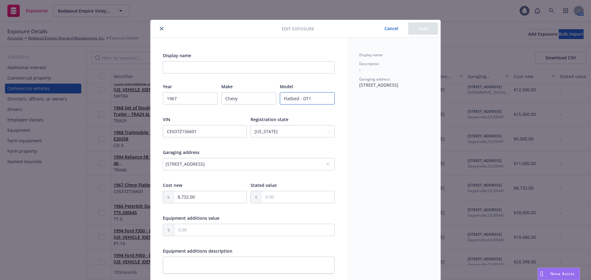
drag, startPoint x: 299, startPoint y: 98, endPoint x: 320, endPoint y: 103, distance: 21.7
click at [320, 103] on input "Flatbed - DT1" at bounding box center [307, 98] width 55 height 12
click at [181, 70] on input "Display name" at bounding box center [249, 67] width 172 height 12
paste input "DT1"
type textarea "x"
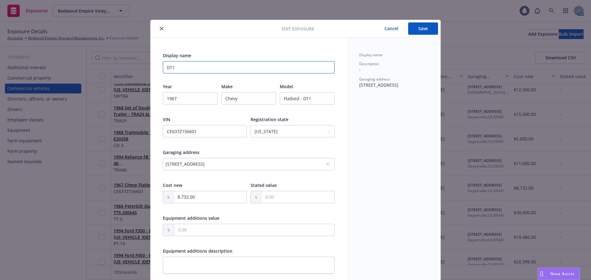
type input "DT1"
click at [421, 31] on button "Save" at bounding box center [423, 28] width 30 height 12
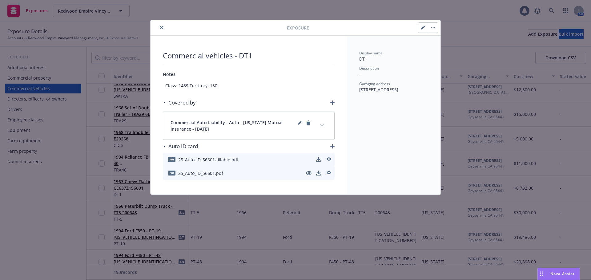
click at [163, 28] on button "close" at bounding box center [161, 27] width 7 height 7
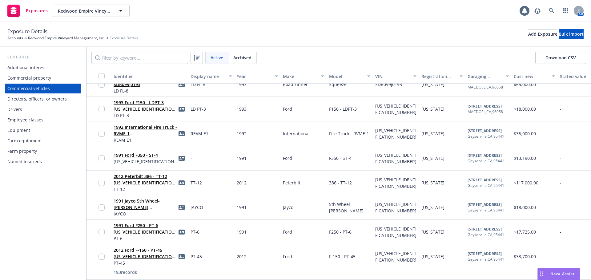
scroll to position [1939, 0]
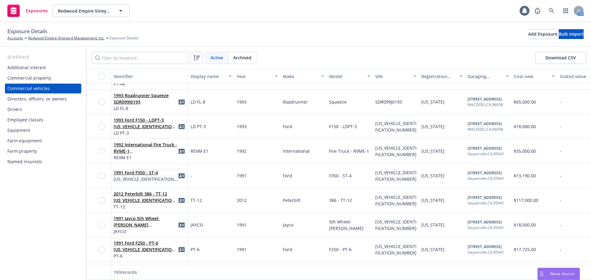
click at [146, 171] on link "1991 Ford F350 - ST-4" at bounding box center [136, 173] width 44 height 6
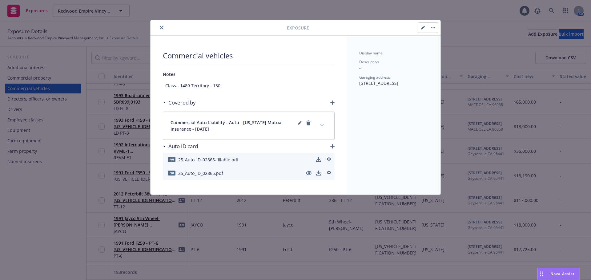
click at [422, 30] on button "button" at bounding box center [423, 28] width 10 height 10
type textarea "x"
select select "CA"
select select "SERVICE"
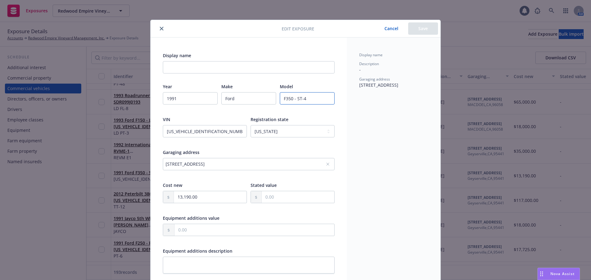
drag, startPoint x: 295, startPoint y: 98, endPoint x: 319, endPoint y: 106, distance: 25.0
click at [319, 106] on div "F350 - ST-4" at bounding box center [307, 102] width 55 height 20
click at [199, 71] on input "Display name" at bounding box center [249, 67] width 172 height 12
paste input "ST-4"
type textarea "x"
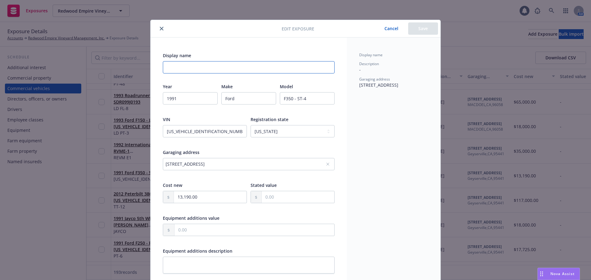
type input "ST-4"
click at [421, 28] on button "Save" at bounding box center [423, 28] width 30 height 12
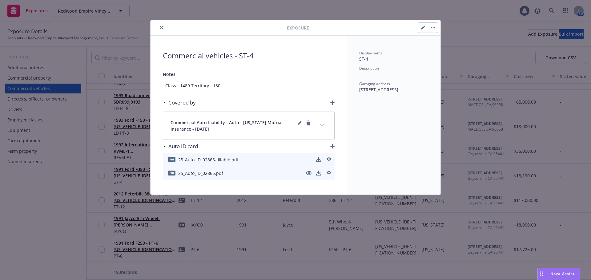
click at [160, 28] on icon "close" at bounding box center [162, 28] width 4 height 4
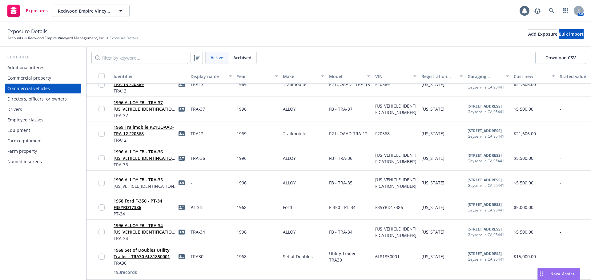
scroll to position [1539, 0]
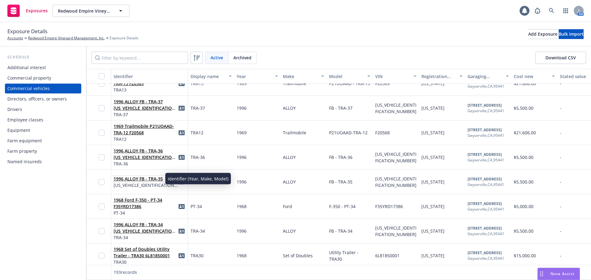
click at [158, 179] on link "1996 ALLOY FB - TRA-35" at bounding box center [138, 179] width 49 height 6
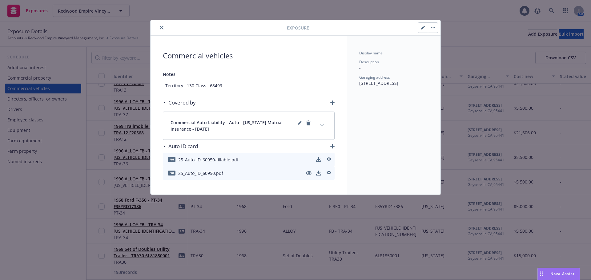
click at [423, 26] on icon "button" at bounding box center [423, 28] width 4 height 4
type textarea "x"
select select "CA"
select select "SERVICE"
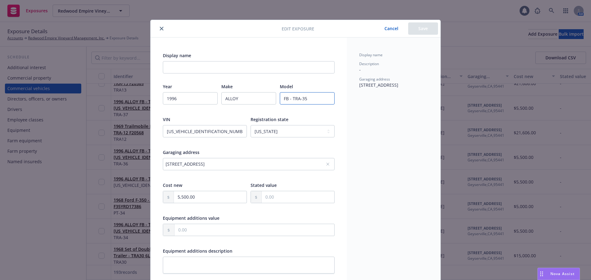
drag, startPoint x: 291, startPoint y: 96, endPoint x: 312, endPoint y: 101, distance: 22.0
click at [312, 101] on input "FB - TRA-35" at bounding box center [307, 98] width 55 height 12
click at [172, 70] on input "Display name" at bounding box center [249, 67] width 172 height 12
paste input "TRA-35"
type textarea "x"
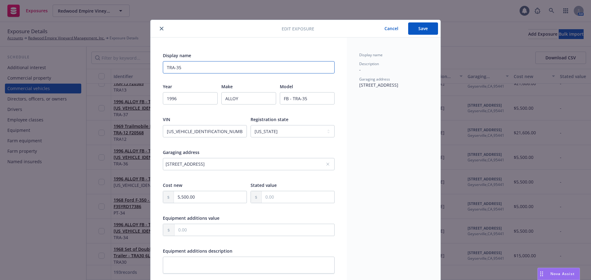
type input "TRA-35"
click at [427, 30] on button "Save" at bounding box center [423, 28] width 30 height 12
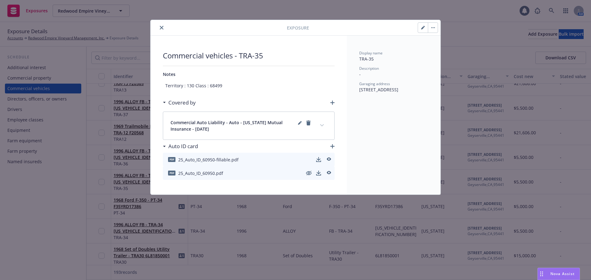
click at [161, 28] on icon "close" at bounding box center [162, 28] width 4 height 4
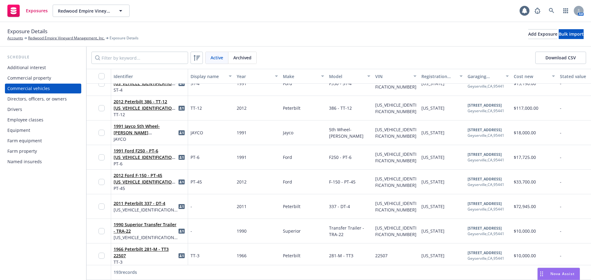
scroll to position [2093, 0]
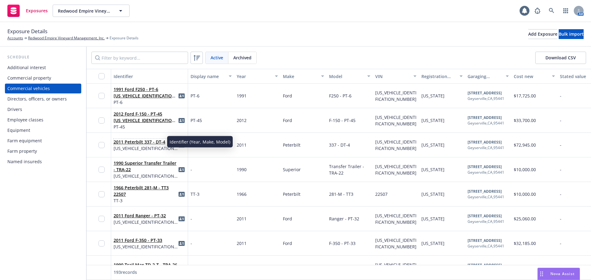
click at [163, 144] on link "2011 Peterbilt 337 - DT-4" at bounding box center [140, 142] width 52 height 6
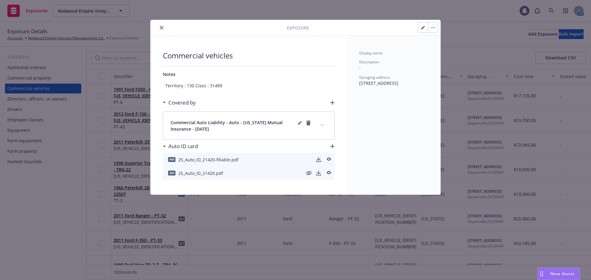
click at [422, 30] on button "button" at bounding box center [423, 28] width 10 height 10
type textarea "x"
select select "CA"
select select "SERVICE"
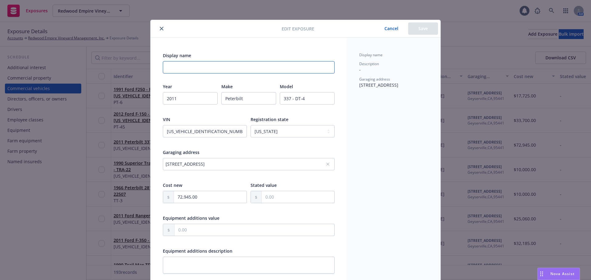
click at [197, 68] on input "Display name" at bounding box center [249, 67] width 172 height 12
type textarea "x"
type input "D"
type textarea "x"
type input "DT"
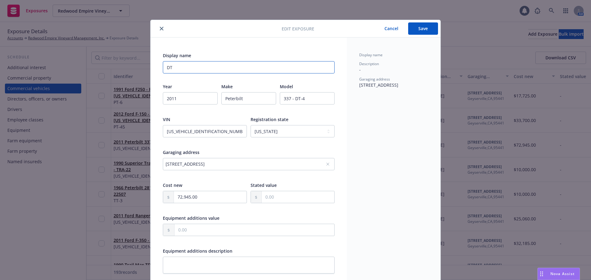
type textarea "x"
type input "DT-"
type textarea "x"
type input "DT-4"
click at [413, 32] on button "Save" at bounding box center [423, 28] width 30 height 12
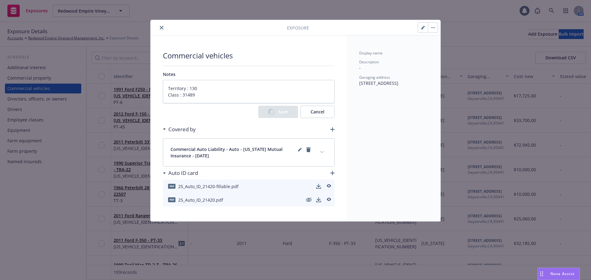
click at [162, 30] on button "close" at bounding box center [161, 27] width 7 height 7
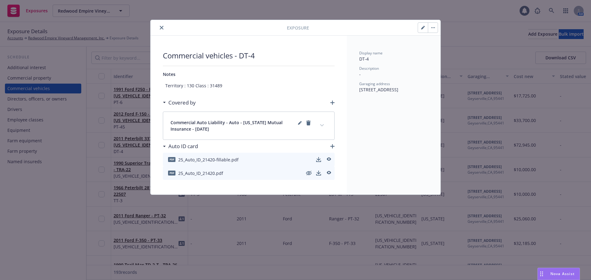
click at [162, 28] on icon "close" at bounding box center [162, 28] width 4 height 4
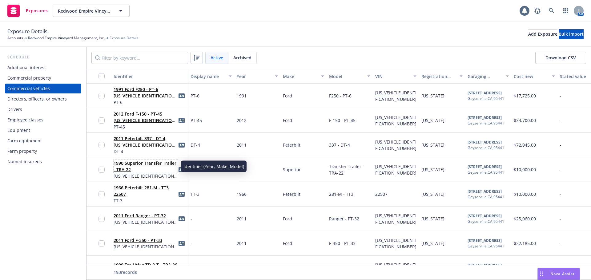
click at [145, 163] on link "1990 Superior Transfer Trailer - TRA-22" at bounding box center [145, 166] width 63 height 12
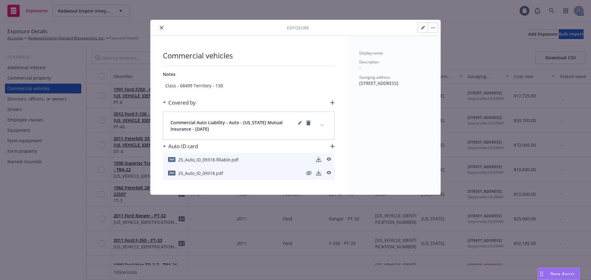
click at [426, 26] on button "button" at bounding box center [423, 28] width 10 height 10
type textarea "x"
select select "CA"
select select "SERVICE"
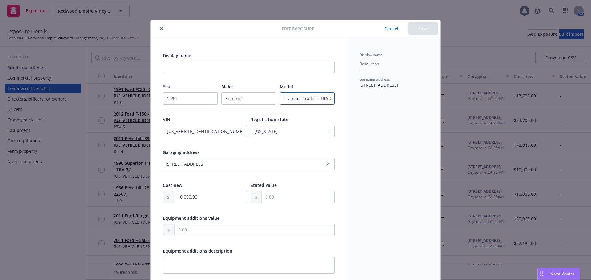
scroll to position [0, 2]
drag, startPoint x: 321, startPoint y: 96, endPoint x: 351, endPoint y: 105, distance: 31.2
click at [351, 105] on div "Display name Year [DATE] Make Superior Model Transfer Trailer - [GEOGRAPHIC_DAT…" at bounding box center [296, 221] width 290 height 367
click at [249, 63] on input "Display name" at bounding box center [249, 67] width 172 height 12
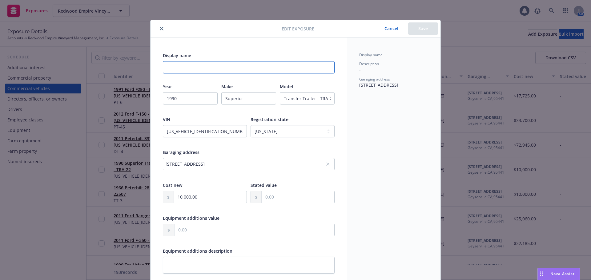
paste input "TRA-22"
type textarea "x"
type input "TRA-22"
click at [418, 28] on button "Save" at bounding box center [423, 28] width 30 height 12
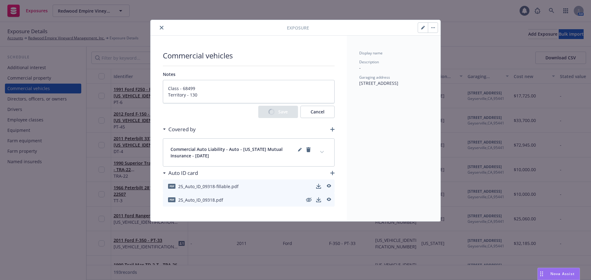
click at [162, 28] on icon "close" at bounding box center [162, 28] width 4 height 4
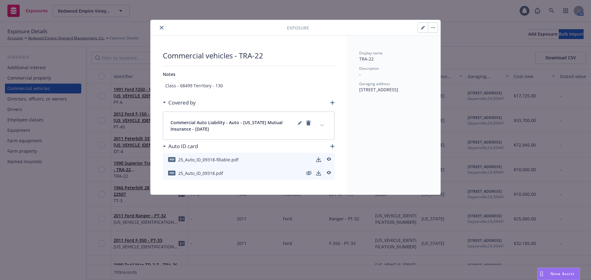
click at [161, 24] on div "Exposure" at bounding box center [296, 28] width 290 height 16
click at [161, 30] on button "close" at bounding box center [161, 27] width 7 height 7
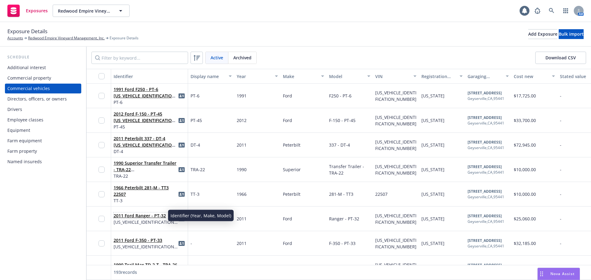
click at [155, 217] on link "2011 Ford Ranger - PT-32" at bounding box center [140, 216] width 52 height 6
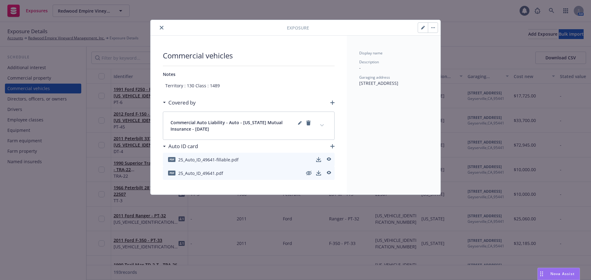
click at [423, 30] on button "button" at bounding box center [423, 28] width 10 height 10
type textarea "x"
select select "CA"
select select "SERVICE"
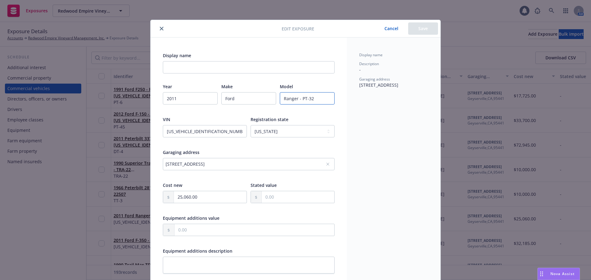
drag, startPoint x: 307, startPoint y: 98, endPoint x: 342, endPoint y: 98, distance: 34.8
click at [342, 98] on div "Display name Year [DATE] Make Ford Model Ranger - PT-32 VIN [US_VEHICLE_IDENTIF…" at bounding box center [249, 221] width 196 height 367
click at [180, 62] on input "Display name" at bounding box center [249, 67] width 172 height 12
paste input "PT-32"
type textarea "x"
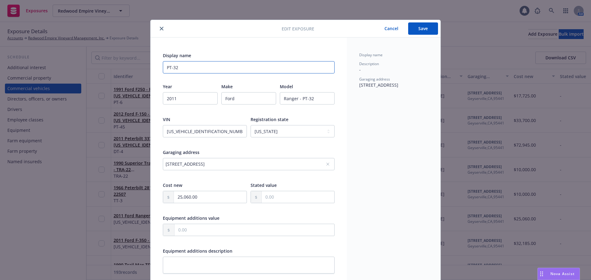
type input "PT-32"
click at [415, 31] on button "Save" at bounding box center [423, 28] width 30 height 12
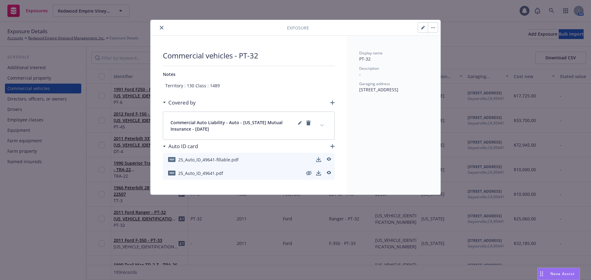
click at [160, 29] on button "close" at bounding box center [161, 27] width 7 height 7
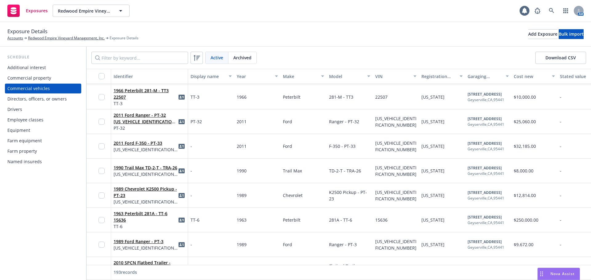
scroll to position [2216, 0]
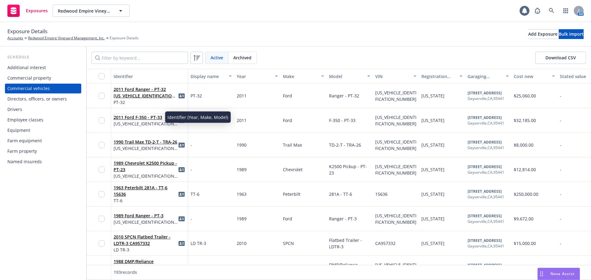
click at [156, 119] on link "2011 Ford F-350 - PT-33" at bounding box center [138, 117] width 49 height 6
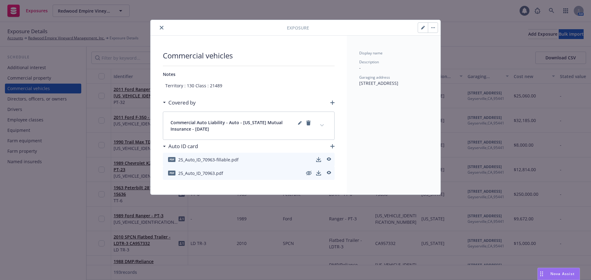
click at [421, 31] on button "button" at bounding box center [423, 28] width 10 height 10
type textarea "x"
select select "CA"
select select "SERVICE"
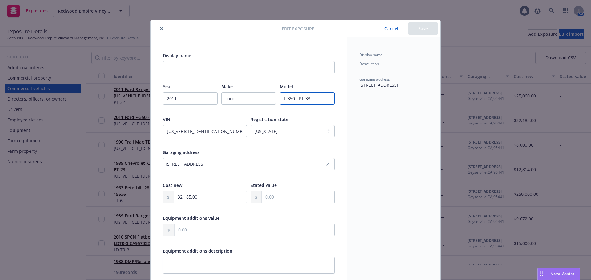
drag, startPoint x: 297, startPoint y: 99, endPoint x: 318, endPoint y: 102, distance: 21.1
click at [318, 102] on input "F-350 - PT-33" at bounding box center [307, 98] width 55 height 12
click at [170, 68] on input "Display name" at bounding box center [249, 67] width 172 height 12
paste input "PT-33"
type textarea "x"
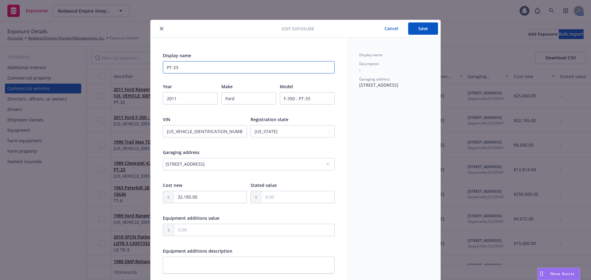
type input "PT-33"
click at [427, 30] on button "Save" at bounding box center [423, 28] width 30 height 12
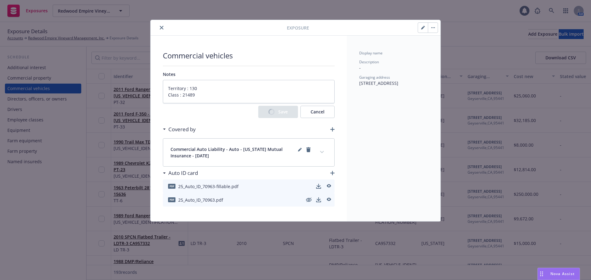
type textarea "x"
click at [161, 28] on icon "close" at bounding box center [162, 28] width 4 height 4
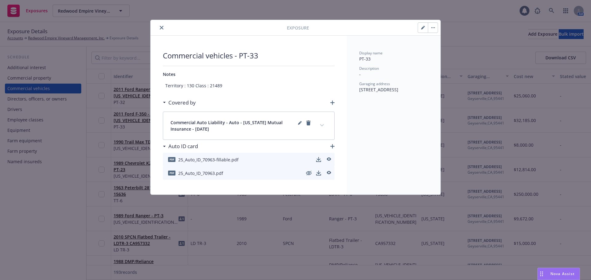
click at [163, 27] on icon "close" at bounding box center [162, 28] width 4 height 4
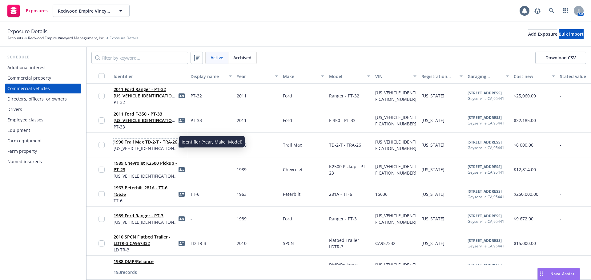
click at [167, 142] on link "1990 Trail Max TD-2-T - TRA-26" at bounding box center [146, 142] width 64 height 6
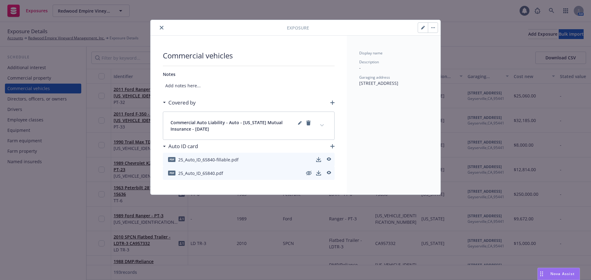
click at [423, 30] on button "button" at bounding box center [423, 28] width 10 height 10
select select "CA"
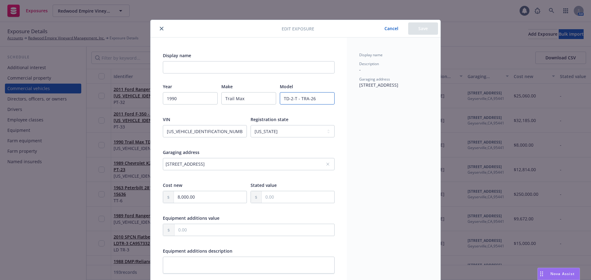
drag, startPoint x: 298, startPoint y: 99, endPoint x: 320, endPoint y: 101, distance: 22.3
click at [320, 101] on input "TD-2-T - TRA-26" at bounding box center [307, 98] width 55 height 12
click at [232, 69] on input "Display name" at bounding box center [249, 67] width 172 height 12
paste input "TRA-26"
type input "TRA-26"
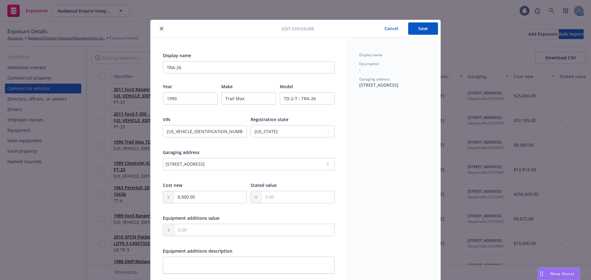
click at [411, 30] on button "Save" at bounding box center [423, 28] width 30 height 12
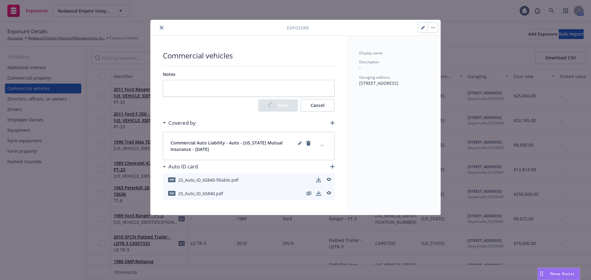
click at [163, 26] on icon "close" at bounding box center [162, 28] width 4 height 4
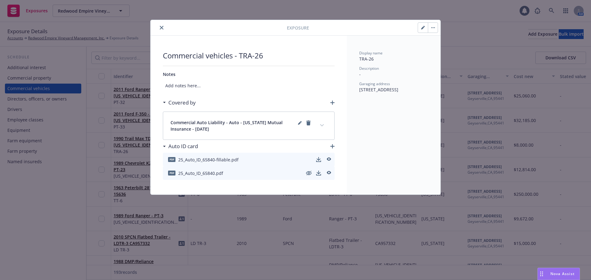
click at [165, 28] on button "close" at bounding box center [161, 27] width 7 height 7
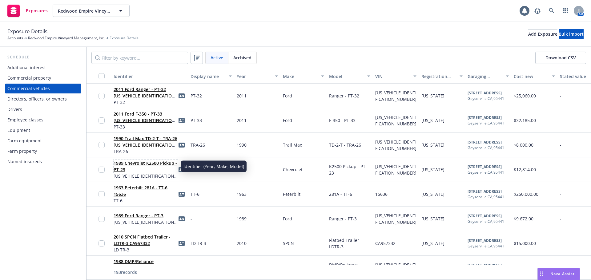
click at [149, 163] on link "1989 Chevrolet K2500 Pickup - PT-23" at bounding box center [145, 166] width 63 height 12
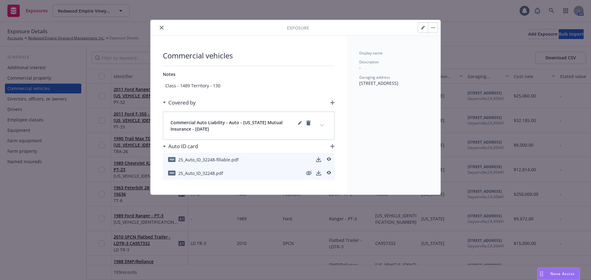
click at [421, 29] on icon "button" at bounding box center [423, 28] width 4 height 4
type textarea "x"
select select "CA"
select select "SERVICE"
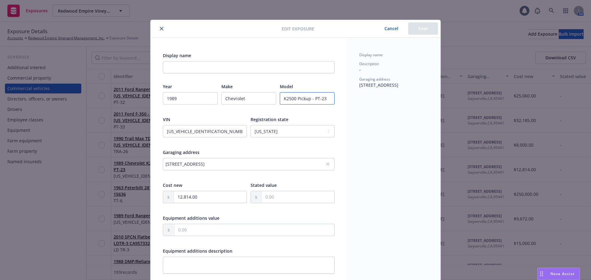
drag, startPoint x: 313, startPoint y: 97, endPoint x: 331, endPoint y: 102, distance: 18.8
click at [336, 102] on div "Display name Year [DATE] Make Chevrolet Model K2500 Pickup - PT-23 VIN [US_VEHI…" at bounding box center [249, 225] width 196 height 374
click at [179, 62] on input "Display name" at bounding box center [249, 67] width 172 height 12
paste input "PT-23"
type input "PT-23"
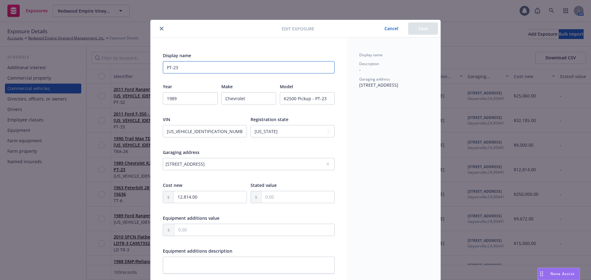
type textarea "x"
type input "PT-23"
click at [414, 25] on button "Save" at bounding box center [423, 28] width 30 height 12
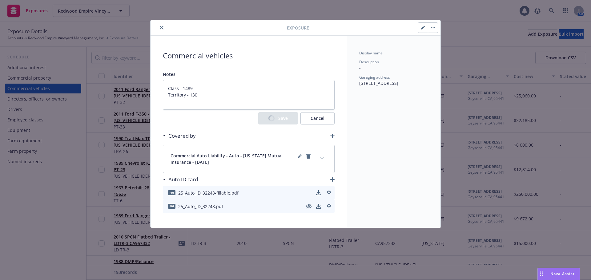
click at [161, 26] on icon "close" at bounding box center [162, 28] width 4 height 4
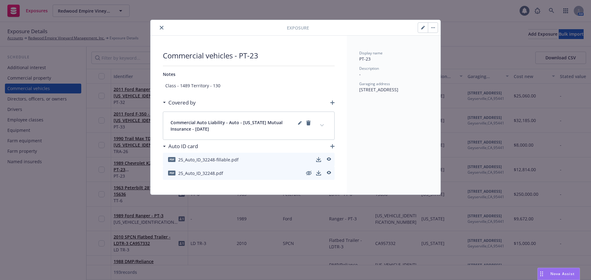
click at [163, 26] on icon "close" at bounding box center [162, 28] width 4 height 4
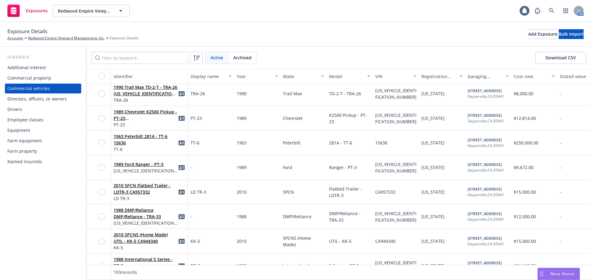
scroll to position [2278, 0]
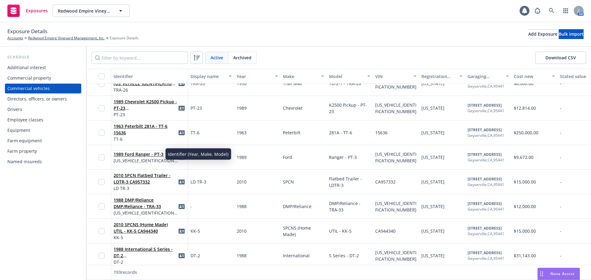
click at [158, 153] on link "1989 Ford Ranger - PT-3" at bounding box center [139, 154] width 50 height 6
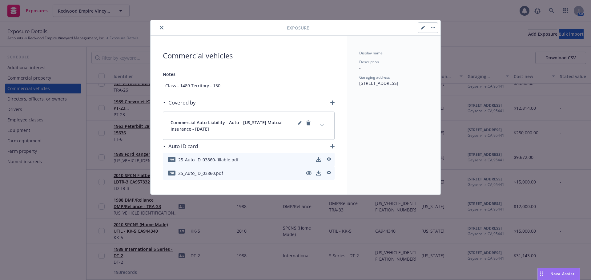
click at [417, 30] on div at bounding box center [373, 27] width 129 height 10
click at [424, 28] on icon "button" at bounding box center [423, 28] width 4 height 4
type textarea "x"
select select "CA"
select select "SERVICE"
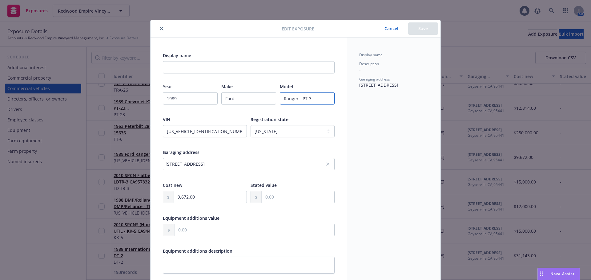
click at [300, 98] on input "Ranger - PT-3" at bounding box center [307, 98] width 55 height 12
drag, startPoint x: 299, startPoint y: 97, endPoint x: 314, endPoint y: 99, distance: 14.9
click at [315, 98] on input "Ranger - PT-3" at bounding box center [307, 98] width 55 height 12
click at [186, 63] on input "Display name" at bounding box center [249, 67] width 172 height 12
paste input "PT-3"
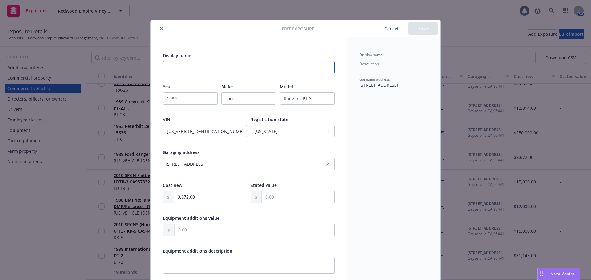
type textarea "x"
type input "PT-3"
click at [415, 29] on button "Save" at bounding box center [423, 28] width 30 height 12
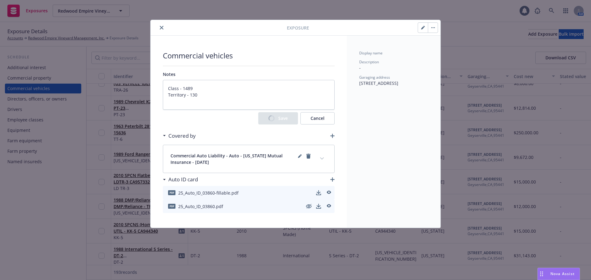
click at [162, 28] on icon "close" at bounding box center [162, 28] width 4 height 4
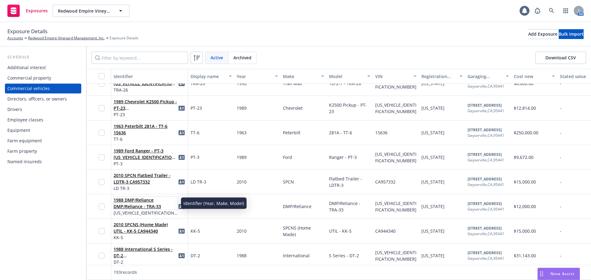
click at [152, 209] on link "1988 DMP/Reliance DMP/Reliance - TRA-33" at bounding box center [137, 203] width 47 height 12
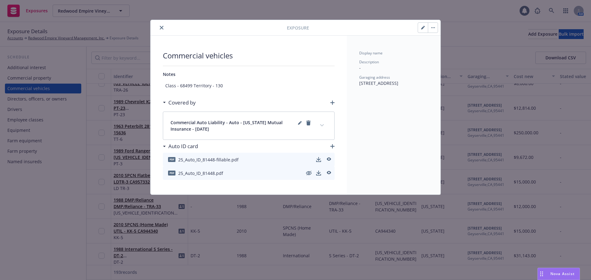
click at [420, 29] on button "button" at bounding box center [423, 28] width 10 height 10
type textarea "x"
select select "CA"
select select "SERVICE"
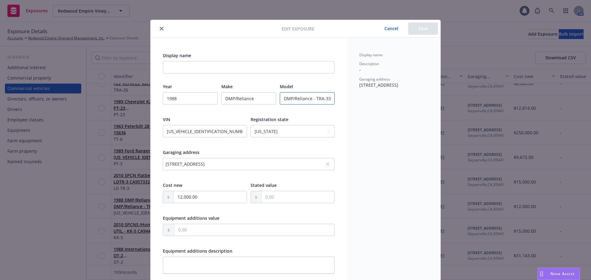
drag, startPoint x: 313, startPoint y: 98, endPoint x: 351, endPoint y: 99, distance: 38.5
click at [351, 99] on div "Display name Year [DATE] Make DMP/Reliance Model DMP/[GEOGRAPHIC_DATA] - [GEOGR…" at bounding box center [296, 225] width 290 height 374
click at [188, 61] on div "Display name" at bounding box center [249, 62] width 172 height 21
click at [187, 63] on input "Display name" at bounding box center [249, 67] width 172 height 12
paste input "TRA-33"
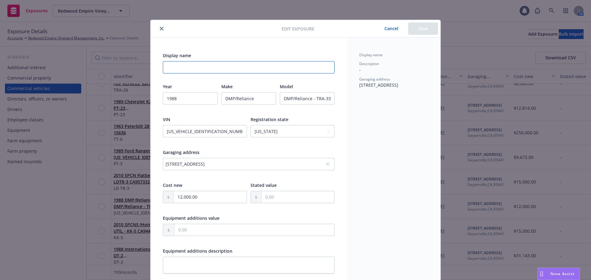
type textarea "x"
type input "TRA-33"
click at [347, 143] on div "Display name Description - Garaging address [STREET_ADDRESS]" at bounding box center [394, 225] width 94 height 374
click at [428, 32] on button "Save" at bounding box center [423, 28] width 30 height 12
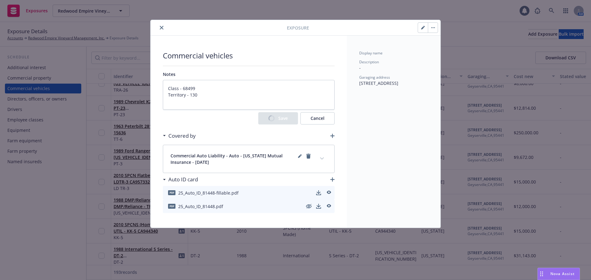
click at [163, 28] on icon "close" at bounding box center [162, 28] width 4 height 4
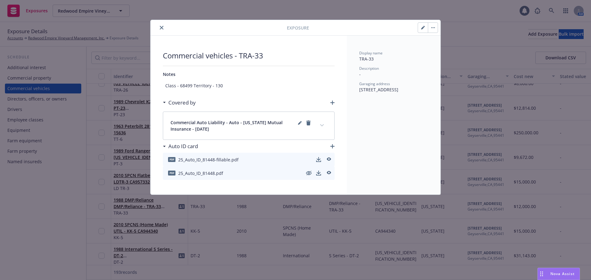
click at [161, 27] on icon "close" at bounding box center [162, 28] width 4 height 4
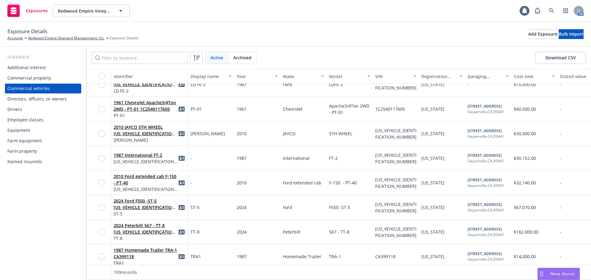
scroll to position [2555, 0]
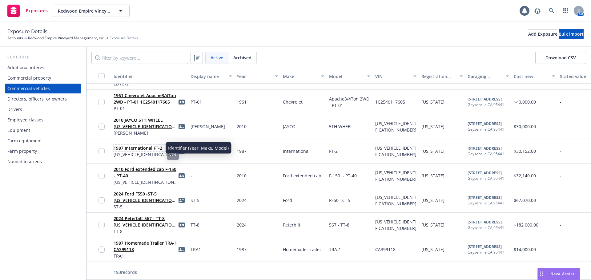
click at [154, 148] on link "1987 International FT-2" at bounding box center [138, 148] width 49 height 6
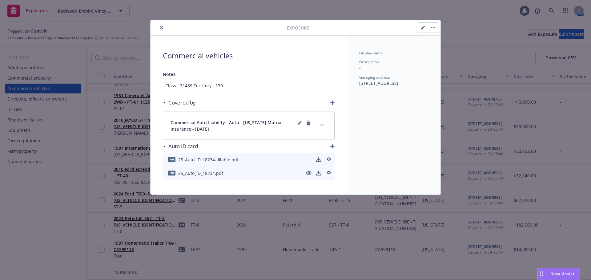
click at [420, 29] on button "button" at bounding box center [423, 28] width 10 height 10
type textarea "x"
select select "CA"
select select "SERVICE"
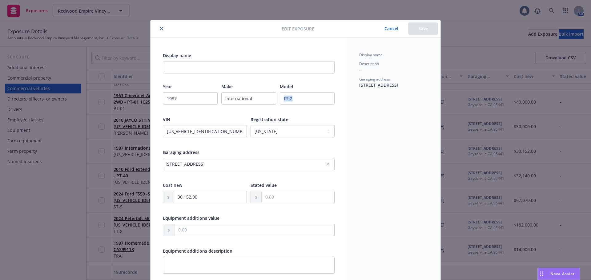
drag, startPoint x: 307, startPoint y: 106, endPoint x: 324, endPoint y: 109, distance: 17.0
click at [325, 109] on div "Year [DATE] Make International Model FT-2" at bounding box center [249, 97] width 172 height 29
click at [173, 64] on input "Display name" at bounding box center [249, 67] width 172 height 12
paste input "FT-2"
type textarea "x"
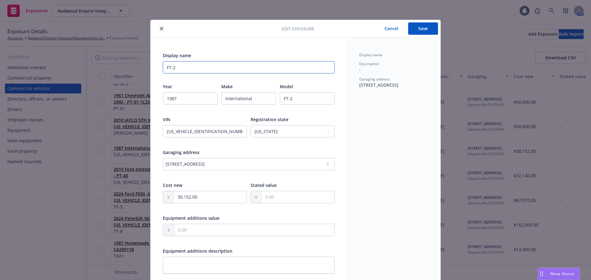
type input "FT-2"
click at [426, 27] on button "Save" at bounding box center [423, 28] width 30 height 12
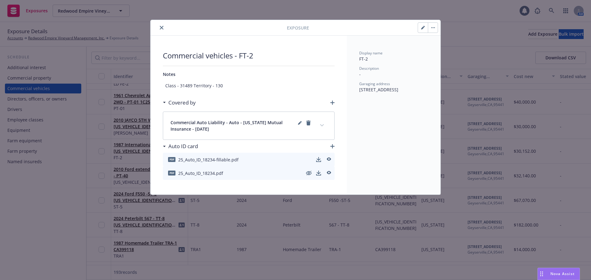
click at [161, 26] on button "close" at bounding box center [161, 27] width 7 height 7
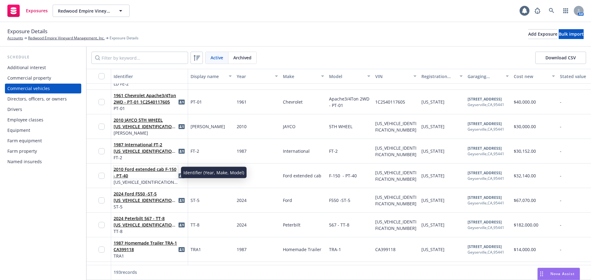
click at [119, 176] on link "2010 Ford extended cab F-150 - PT-40" at bounding box center [145, 173] width 63 height 12
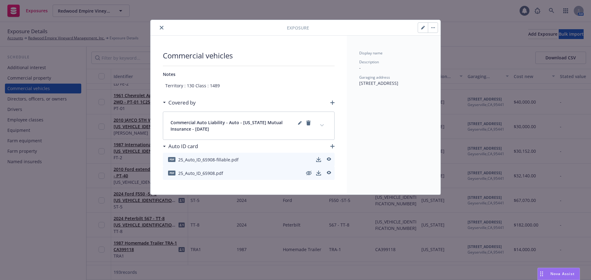
click at [422, 30] on button "button" at bounding box center [423, 28] width 10 height 10
type textarea "x"
select select "CA"
select select "SERVICE"
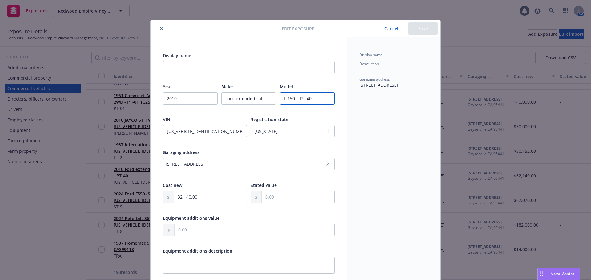
drag, startPoint x: 310, startPoint y: 98, endPoint x: 323, endPoint y: 102, distance: 12.8
click at [325, 102] on input "F-150 - PT-40" at bounding box center [307, 98] width 55 height 12
click at [299, 73] on input "Display name" at bounding box center [249, 67] width 172 height 12
paste input "PT-40"
type textarea "x"
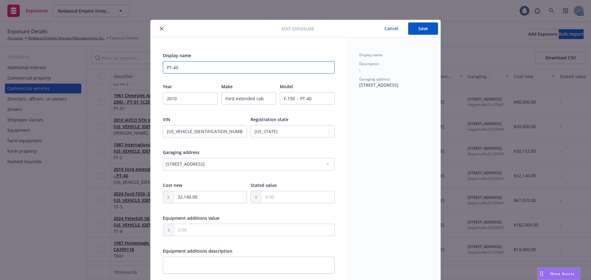
type input "PT-40"
click at [425, 28] on button "Save" at bounding box center [423, 28] width 30 height 12
type textarea "x"
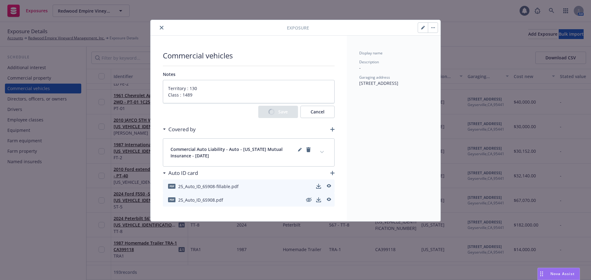
click at [161, 29] on icon "close" at bounding box center [162, 28] width 4 height 4
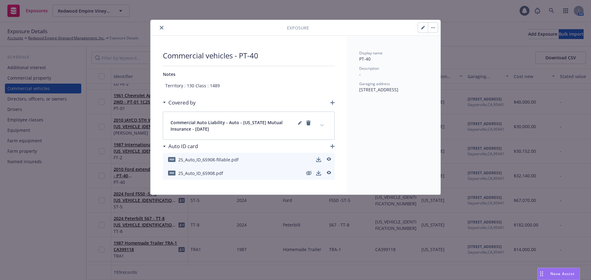
click at [164, 28] on button "close" at bounding box center [161, 27] width 7 height 7
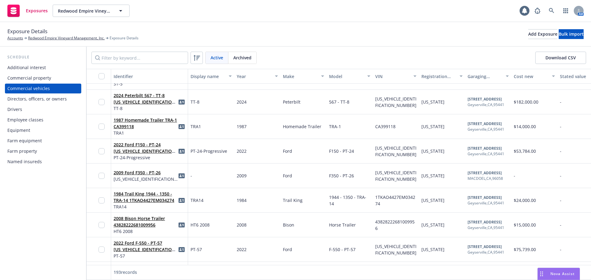
scroll to position [2708, 0]
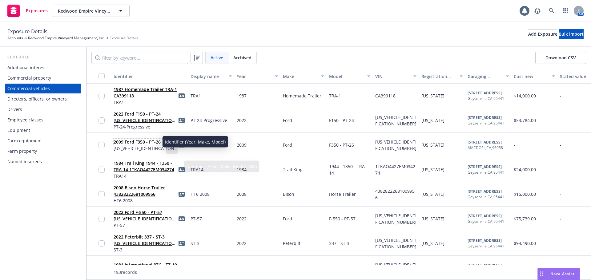
click at [152, 140] on link "2009 Ford F350 - PT-26" at bounding box center [137, 142] width 47 height 6
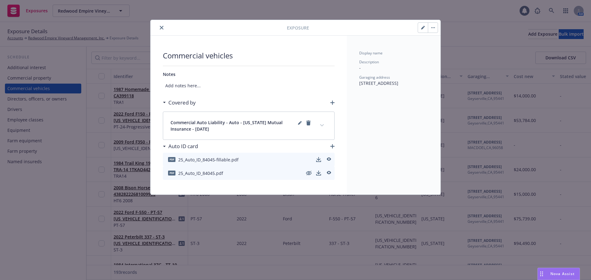
click at [425, 25] on button "button" at bounding box center [423, 28] width 10 height 10
select select "CA"
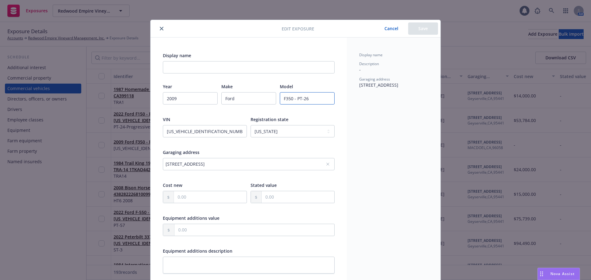
drag, startPoint x: 294, startPoint y: 99, endPoint x: 316, endPoint y: 101, distance: 22.9
click at [316, 101] on input "F350 - PT-26" at bounding box center [307, 98] width 55 height 12
click at [168, 67] on input "Display name" at bounding box center [249, 67] width 172 height 12
paste input "PT-26"
type input "PT-26"
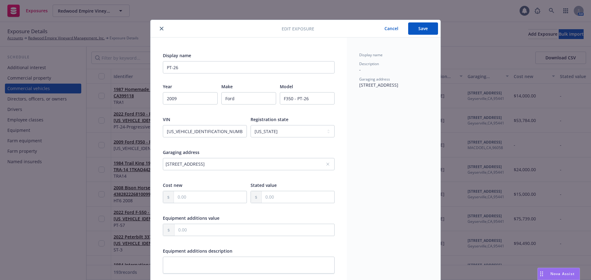
click at [416, 30] on button "Save" at bounding box center [423, 28] width 30 height 12
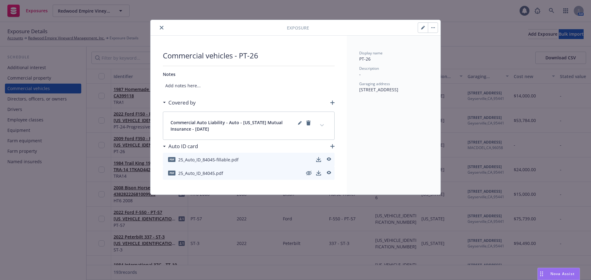
click at [162, 25] on button "close" at bounding box center [161, 27] width 7 height 7
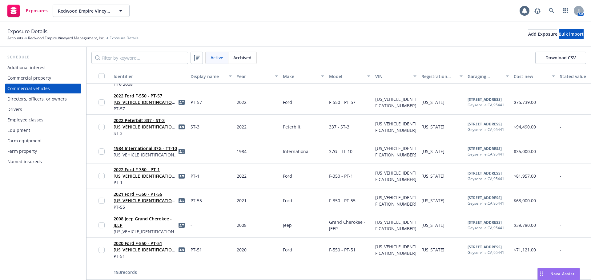
scroll to position [2832, 0]
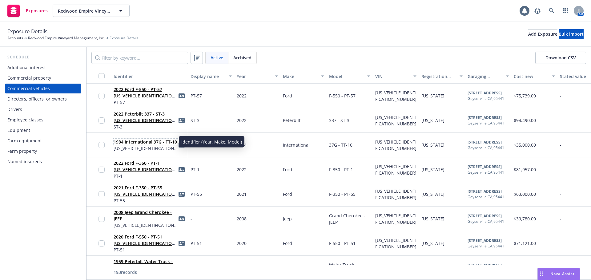
click at [166, 143] on link "1984 International 37G - TT-10" at bounding box center [145, 142] width 63 height 6
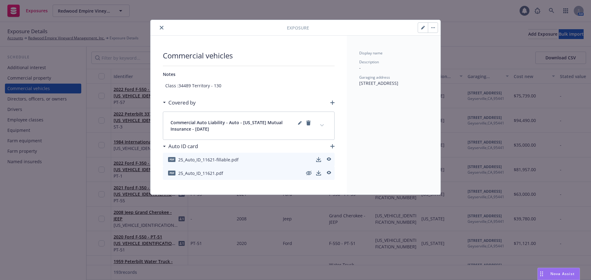
click at [420, 29] on button "button" at bounding box center [423, 28] width 10 height 10
type textarea "x"
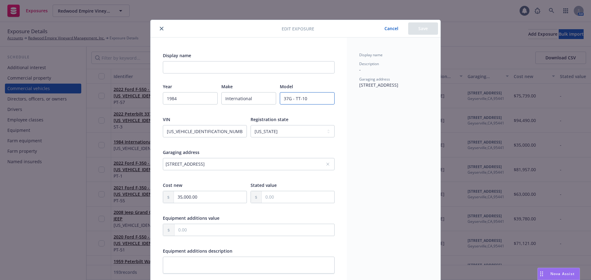
drag, startPoint x: 310, startPoint y: 98, endPoint x: 319, endPoint y: 97, distance: 9.0
click at [319, 97] on input "37G - TT-10" at bounding box center [307, 98] width 55 height 12
click at [234, 65] on input "Display name" at bounding box center [249, 67] width 172 height 12
paste input "TT-10"
click at [415, 27] on button "Save" at bounding box center [423, 28] width 30 height 12
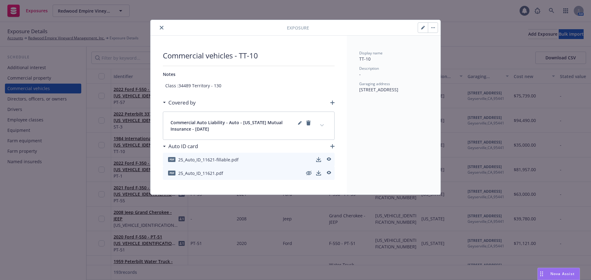
click at [161, 28] on icon "close" at bounding box center [162, 28] width 4 height 4
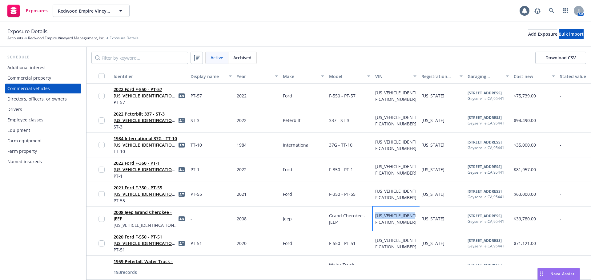
drag, startPoint x: 386, startPoint y: 223, endPoint x: 371, endPoint y: 217, distance: 16.5
click at [373, 217] on div "[US_VEHICLE_IDENTIFICATION_NUMBER]" at bounding box center [396, 219] width 46 height 25
click at [146, 213] on link "2008 Jeep Grand Cherokee - JEEP" at bounding box center [143, 216] width 58 height 12
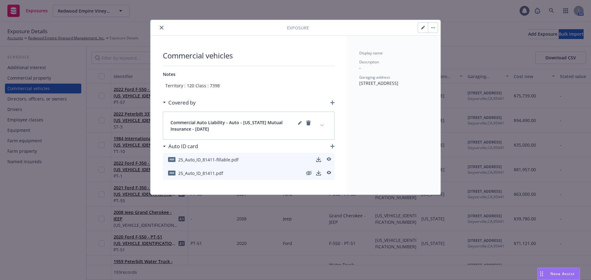
click at [422, 30] on button "button" at bounding box center [423, 28] width 10 height 10
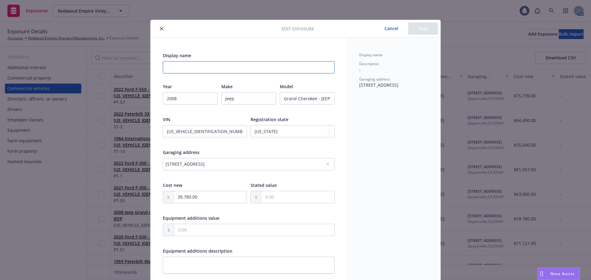
click at [298, 66] on input "Display name" at bounding box center [249, 67] width 172 height 12
paste input "JEEP"
click at [417, 29] on button "Save" at bounding box center [423, 28] width 30 height 12
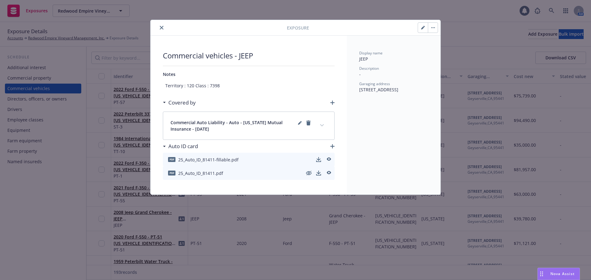
click at [159, 27] on button "close" at bounding box center [161, 27] width 7 height 7
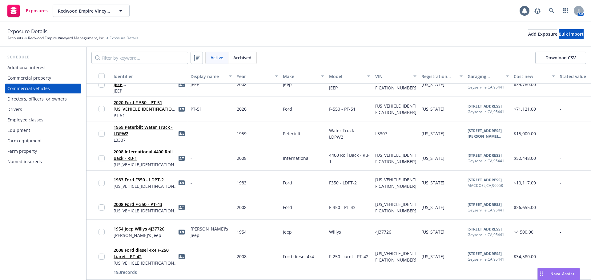
scroll to position [2985, 0]
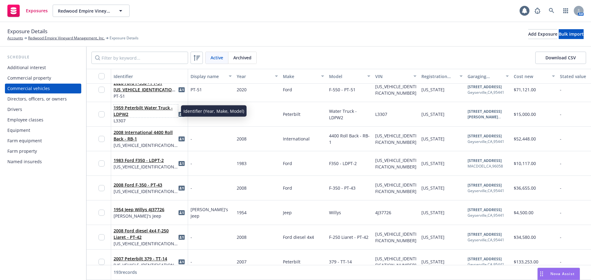
click at [121, 114] on link "1959 Peterbilt Water Truck - LDPW2" at bounding box center [143, 111] width 59 height 12
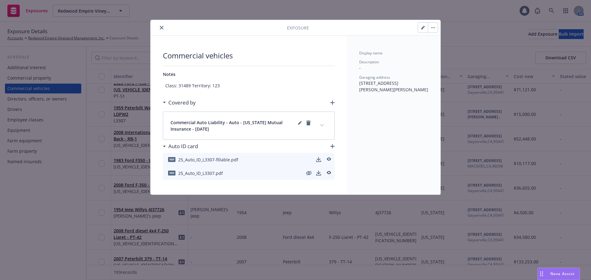
click at [423, 27] on icon "button" at bounding box center [422, 27] width 3 height 3
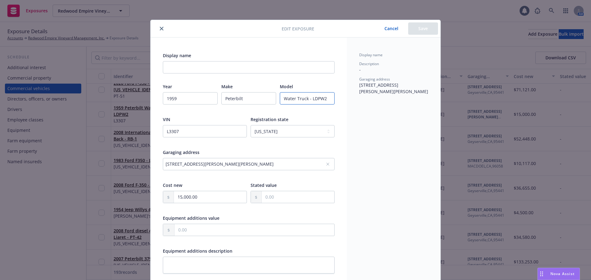
drag, startPoint x: 310, startPoint y: 97, endPoint x: 342, endPoint y: 98, distance: 32.7
click at [343, 98] on div "Display name Year [DATE] Make Peterbilt Model Water Truck - LDPW2 VIN L3307 Reg…" at bounding box center [249, 221] width 196 height 367
click at [174, 69] on input "Display name" at bounding box center [249, 67] width 172 height 12
paste input "LDPW2"
click at [418, 30] on button "Save" at bounding box center [423, 28] width 30 height 12
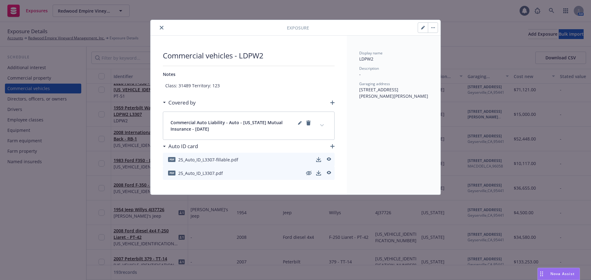
click at [161, 28] on icon "close" at bounding box center [162, 28] width 4 height 4
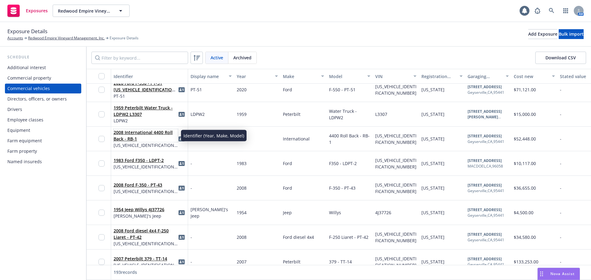
click at [133, 138] on link "2008 International 4400 Roll Back - RB-1" at bounding box center [143, 136] width 59 height 12
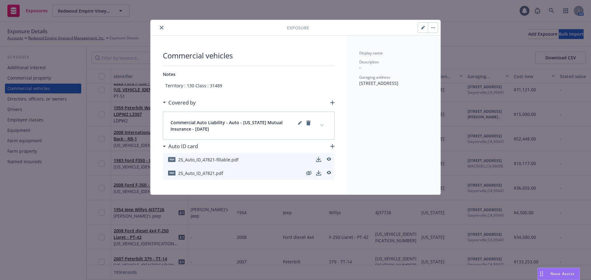
click at [428, 26] on button "button" at bounding box center [433, 28] width 10 height 10
click at [424, 27] on icon "button" at bounding box center [424, 27] width 2 height 2
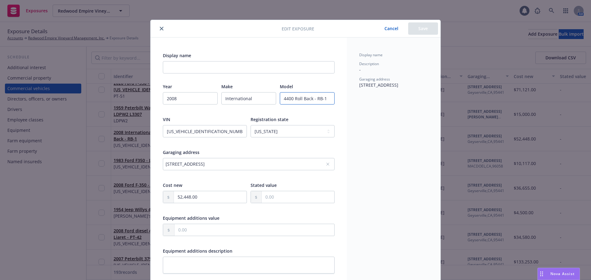
drag, startPoint x: 313, startPoint y: 98, endPoint x: 337, endPoint y: 100, distance: 24.4
click at [337, 100] on div "Display name Year [DATE] Make International Model 4400 Roll Back - RB-1 VIN [US…" at bounding box center [249, 221] width 196 height 367
click at [216, 67] on input "Display name" at bounding box center [249, 67] width 172 height 12
paste input "RB-1"
click at [427, 31] on button "Save" at bounding box center [423, 28] width 30 height 12
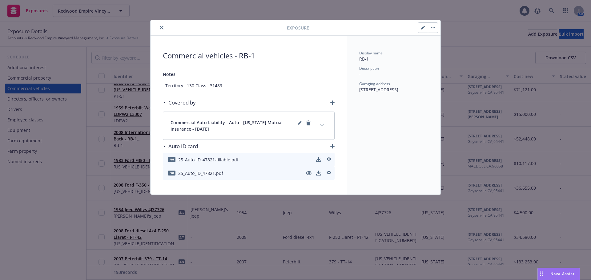
click at [163, 30] on button "close" at bounding box center [161, 27] width 7 height 7
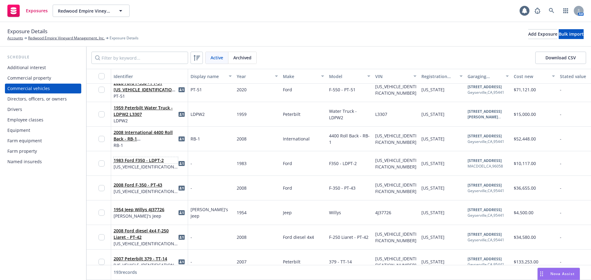
click at [158, 160] on link "1983 Ford F350 - LDPT-2" at bounding box center [139, 161] width 50 height 6
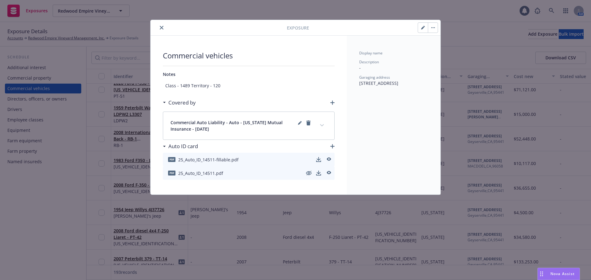
click at [423, 29] on icon "button" at bounding box center [423, 28] width 4 height 4
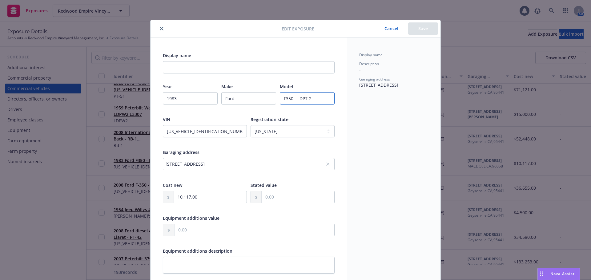
drag, startPoint x: 295, startPoint y: 100, endPoint x: 327, endPoint y: 101, distance: 32.6
click at [327, 101] on input "F350 - LDPT-2" at bounding box center [307, 98] width 55 height 12
click at [175, 68] on input "Display name" at bounding box center [249, 67] width 172 height 12
paste input "LDPT-2"
click at [423, 29] on button "Save" at bounding box center [423, 28] width 30 height 12
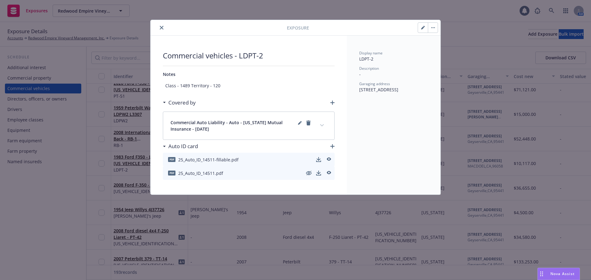
click at [160, 29] on icon "close" at bounding box center [162, 28] width 4 height 4
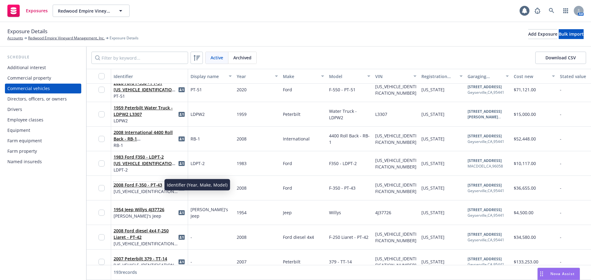
click at [159, 184] on link "2008 Ford F-350 - PT-43" at bounding box center [138, 185] width 49 height 6
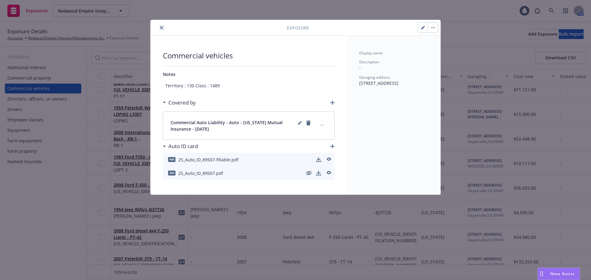
click at [423, 29] on icon "button" at bounding box center [423, 28] width 4 height 4
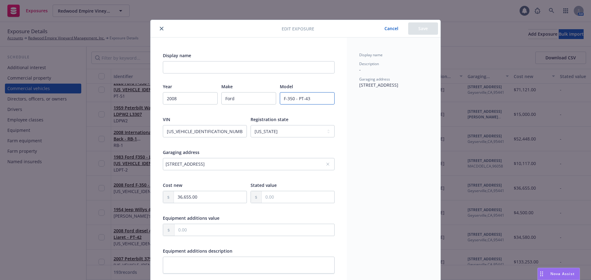
drag, startPoint x: 295, startPoint y: 98, endPoint x: 315, endPoint y: 101, distance: 19.9
click at [315, 101] on input "F-350 - PT-43" at bounding box center [307, 98] width 55 height 12
click at [153, 68] on div "Display name Year [DATE] Make Ford Model F-350 - PT-43 VIN [US_VEHICLE_IDENTIFI…" at bounding box center [249, 221] width 196 height 367
click at [167, 68] on input "Display name" at bounding box center [249, 67] width 172 height 12
paste input "PT-43"
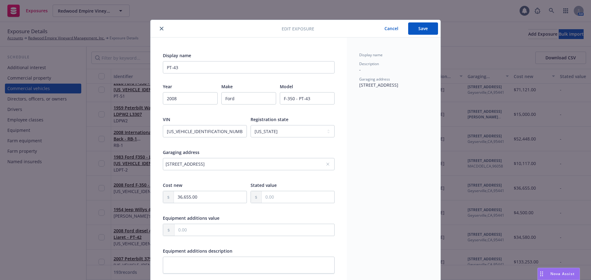
drag, startPoint x: 422, startPoint y: 31, endPoint x: 416, endPoint y: 31, distance: 5.5
click at [421, 31] on button "Save" at bounding box center [423, 28] width 30 height 12
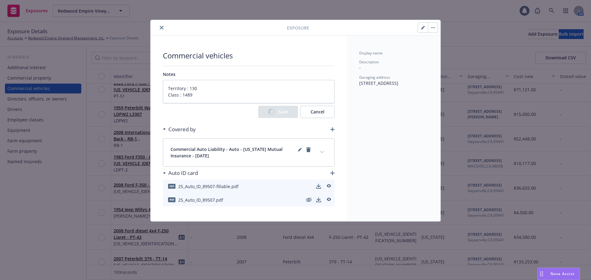
click at [161, 28] on icon "close" at bounding box center [162, 28] width 4 height 4
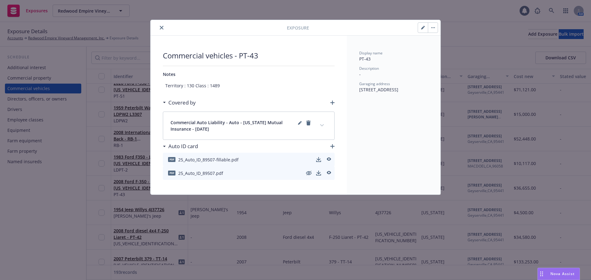
click at [162, 28] on icon "close" at bounding box center [162, 28] width 4 height 4
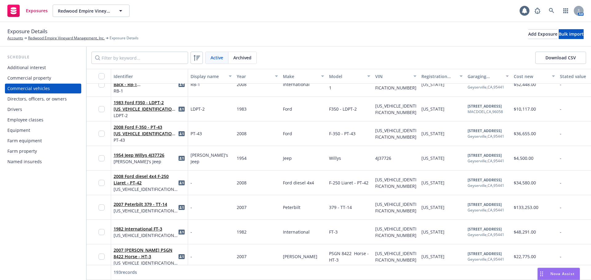
scroll to position [3047, 0]
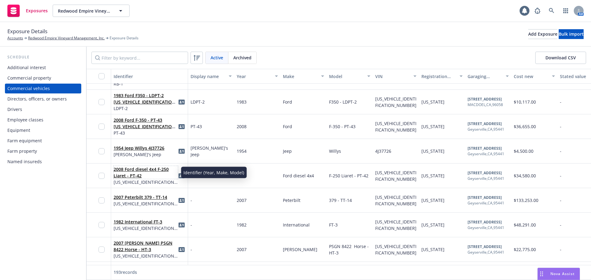
click at [135, 177] on link "2008 Ford diesel 4x4 F-250 Liaret - PT-42" at bounding box center [141, 173] width 55 height 12
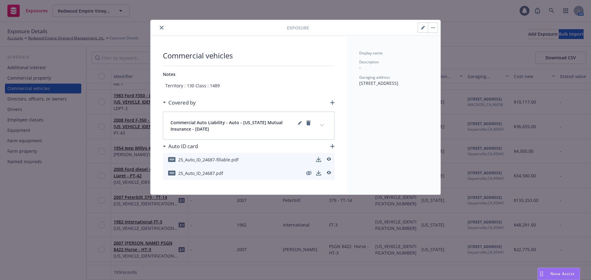
click at [425, 30] on button "button" at bounding box center [423, 28] width 10 height 10
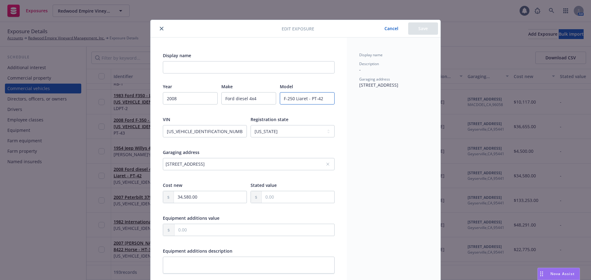
drag, startPoint x: 308, startPoint y: 98, endPoint x: 333, endPoint y: 101, distance: 24.7
click at [333, 101] on div "Display name Year [DATE] Make Ford diesel 4x4 Model F-250 [GEOGRAPHIC_DATA] - P…" at bounding box center [249, 221] width 196 height 367
click at [191, 63] on input "Display name" at bounding box center [249, 67] width 172 height 12
paste input "PT-42"
click at [417, 26] on button "Save" at bounding box center [423, 28] width 30 height 12
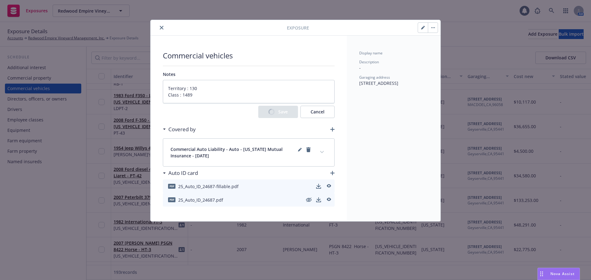
click at [161, 30] on button "close" at bounding box center [161, 27] width 7 height 7
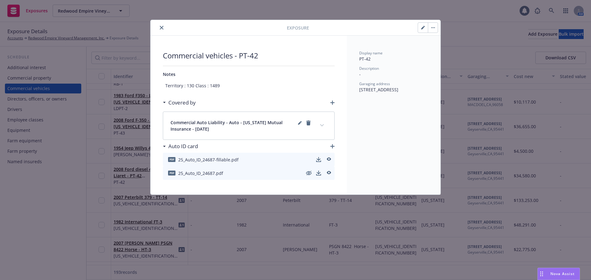
click at [162, 28] on icon "close" at bounding box center [162, 28] width 4 height 4
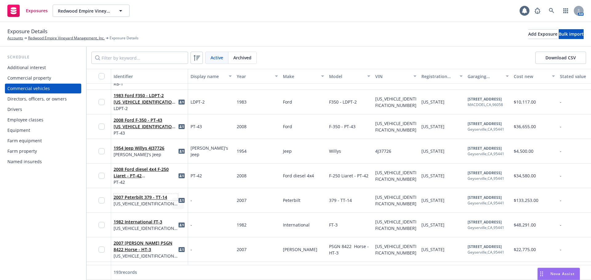
click at [160, 198] on link "2007 Peterbilt 379 - TT-14" at bounding box center [141, 198] width 54 height 6
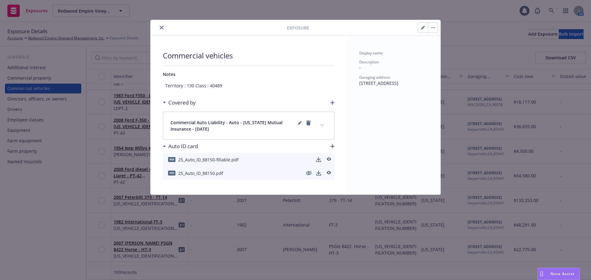
drag, startPoint x: 418, startPoint y: 27, endPoint x: 400, endPoint y: 31, distance: 18.8
click at [417, 29] on div at bounding box center [373, 27] width 129 height 10
click at [425, 25] on button "button" at bounding box center [423, 28] width 10 height 10
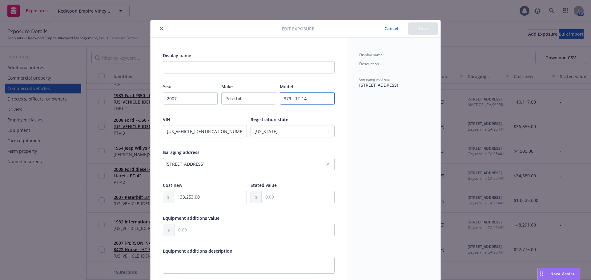
drag, startPoint x: 292, startPoint y: 99, endPoint x: 325, endPoint y: 100, distance: 32.6
click at [325, 100] on input "379 - TT-14" at bounding box center [307, 98] width 55 height 12
click at [175, 73] on input "Display name" at bounding box center [249, 67] width 172 height 12
paste input "TT-14"
click at [419, 29] on button "Save" at bounding box center [423, 28] width 30 height 12
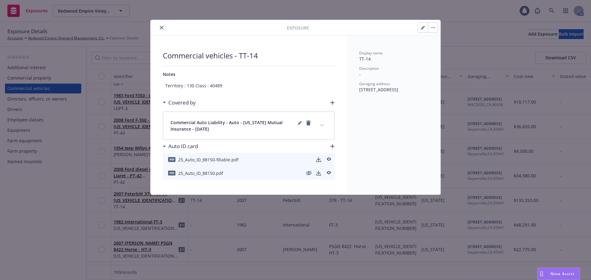
click at [159, 26] on div at bounding box center [220, 27] width 134 height 7
click at [159, 27] on button "close" at bounding box center [161, 27] width 7 height 7
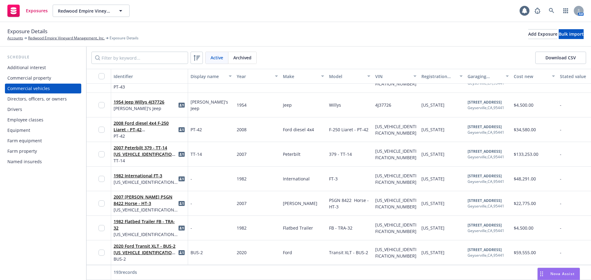
scroll to position [3109, 0]
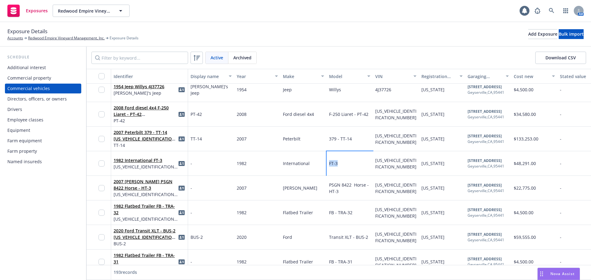
drag, startPoint x: 328, startPoint y: 163, endPoint x: 342, endPoint y: 164, distance: 13.9
click at [342, 164] on div "FT-3" at bounding box center [350, 163] width 46 height 25
click at [154, 160] on link "1982 International FT-3" at bounding box center [138, 161] width 49 height 6
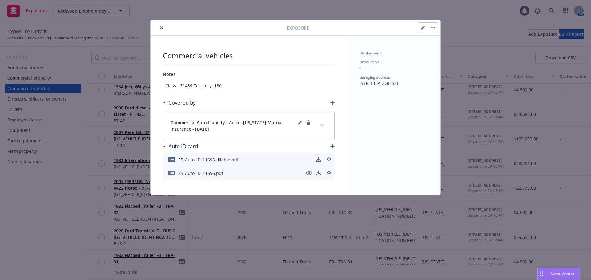
click at [425, 30] on button "button" at bounding box center [423, 28] width 10 height 10
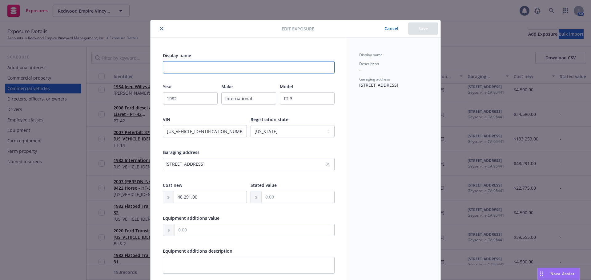
click at [211, 66] on input "Display name" at bounding box center [249, 67] width 172 height 12
paste input "FT-3"
click at [421, 24] on button "Save" at bounding box center [423, 28] width 30 height 12
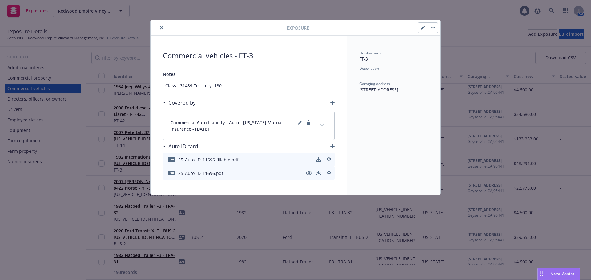
click at [163, 30] on button "close" at bounding box center [161, 27] width 7 height 7
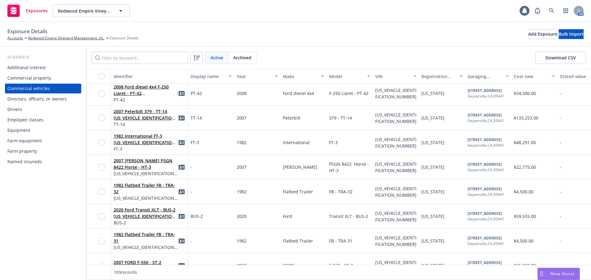
scroll to position [3139, 0]
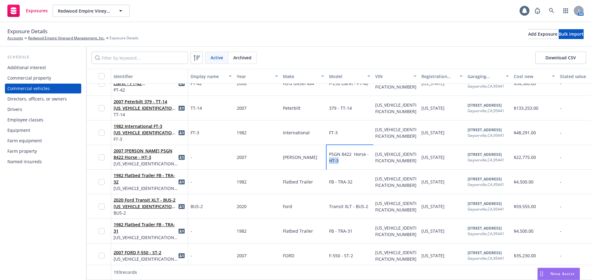
drag, startPoint x: 343, startPoint y: 161, endPoint x: 328, endPoint y: 162, distance: 15.1
click at [328, 162] on div "PSGN 8422 Horse - HT-3" at bounding box center [350, 157] width 46 height 25
click at [160, 151] on link "2007 [PERSON_NAME] PSGN 8422 Horse - HT-3" at bounding box center [143, 154] width 59 height 12
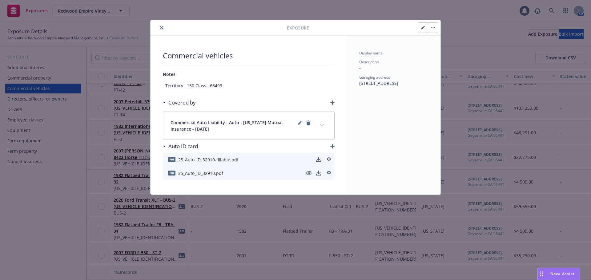
click at [418, 28] on button "button" at bounding box center [423, 28] width 10 height 10
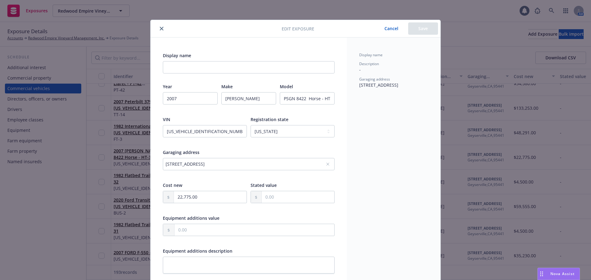
click at [241, 76] on div "Display name Year [DATE] Make [PERSON_NAME] Model PSGN 8422 Horse - HT-3 VIN [U…" at bounding box center [249, 221] width 172 height 338
click at [244, 67] on input "Display name" at bounding box center [249, 67] width 172 height 12
paste input "HT-3"
click at [425, 32] on button "Save" at bounding box center [423, 28] width 30 height 12
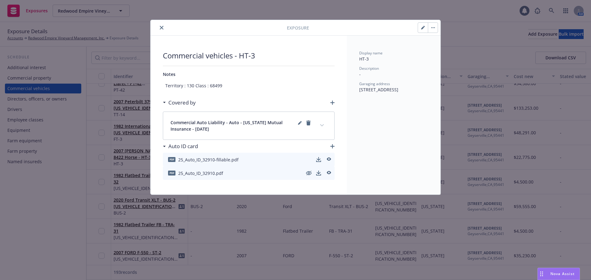
click at [161, 27] on icon "close" at bounding box center [162, 28] width 4 height 4
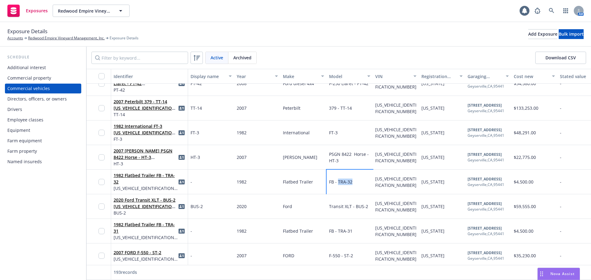
drag, startPoint x: 354, startPoint y: 183, endPoint x: 338, endPoint y: 184, distance: 16.3
click at [338, 184] on div "FB - TRA-32" at bounding box center [350, 182] width 46 height 25
click at [394, 187] on div "[US_VEHICLE_IDENTIFICATION_NUMBER]" at bounding box center [395, 182] width 41 height 13
drag, startPoint x: 387, startPoint y: 187, endPoint x: 384, endPoint y: 204, distance: 18.1
click at [372, 180] on div "1982 Flatbed Trailer FB - TRA-32 [US_VEHICLE_IDENTIFICATION_NUMBER] - 1982 Flat…" at bounding box center [483, 182] width 794 height 25
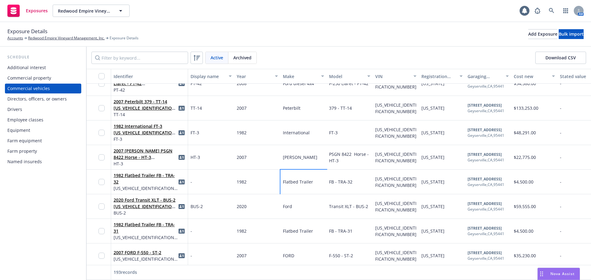
click at [309, 188] on div "Flatbed Trailer" at bounding box center [303, 182] width 46 height 25
drag, startPoint x: 316, startPoint y: 182, endPoint x: 285, endPoint y: 184, distance: 30.5
click at [285, 184] on div "Flatbed Trailer" at bounding box center [303, 182] width 46 height 25
click at [134, 177] on link "1982 Flatbed Trailer FB - TRA-32" at bounding box center [144, 179] width 61 height 12
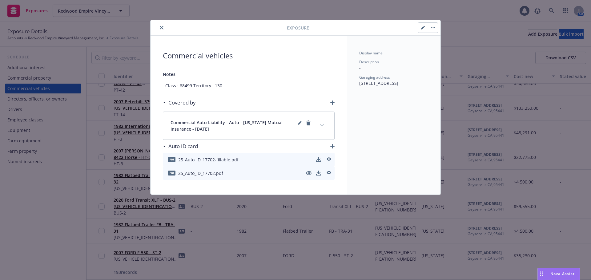
click at [423, 26] on icon "button" at bounding box center [423, 28] width 4 height 4
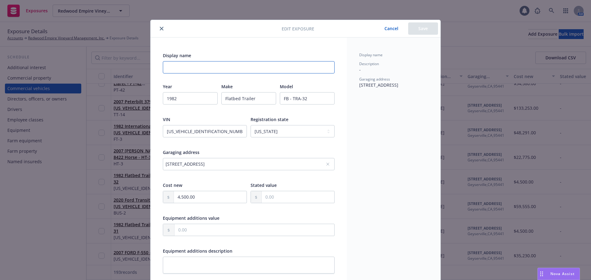
click at [215, 68] on input "Display name" at bounding box center [249, 67] width 172 height 12
paste input "TRA32"
click at [423, 30] on button "Save" at bounding box center [423, 28] width 30 height 12
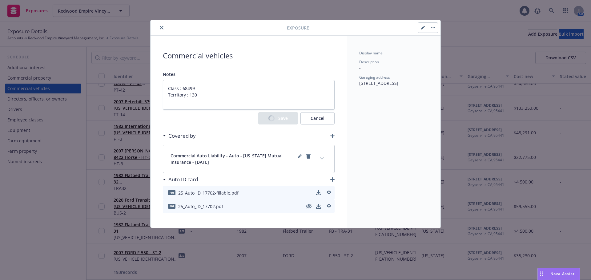
click at [160, 28] on icon "close" at bounding box center [162, 28] width 4 height 4
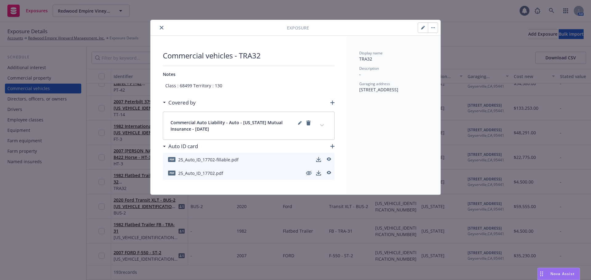
click at [161, 28] on icon "close" at bounding box center [162, 28] width 4 height 4
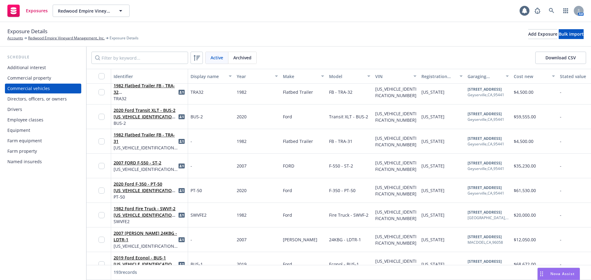
scroll to position [3232, 0]
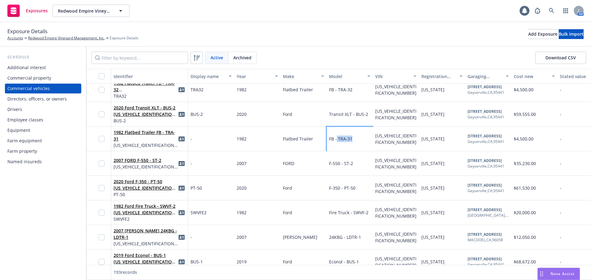
drag, startPoint x: 354, startPoint y: 139, endPoint x: 336, endPoint y: 140, distance: 17.6
click at [336, 140] on div "FB - TRA-31" at bounding box center [350, 139] width 46 height 25
click at [154, 133] on link "1982 Flatbed Trailer FB - TRA-31" at bounding box center [144, 136] width 61 height 12
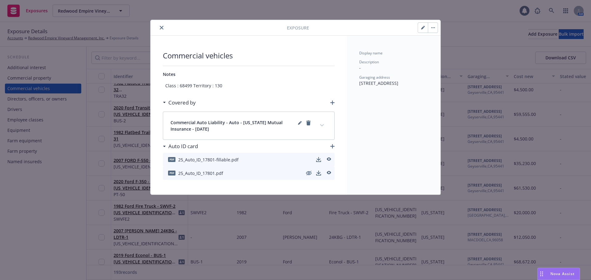
click at [422, 27] on icon "button" at bounding box center [423, 28] width 4 height 4
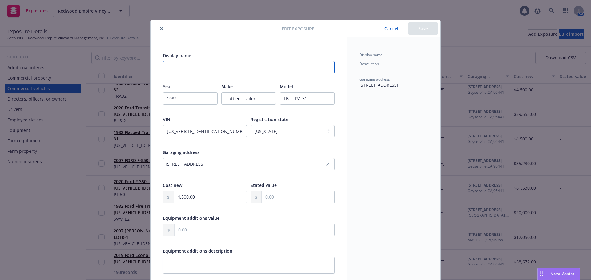
click at [221, 69] on input "Display name" at bounding box center [249, 67] width 172 height 12
paste input "TRA-31"
click at [419, 30] on button "Save" at bounding box center [423, 28] width 30 height 12
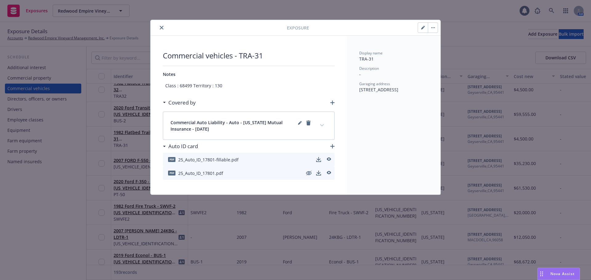
click at [164, 27] on button "close" at bounding box center [161, 27] width 7 height 7
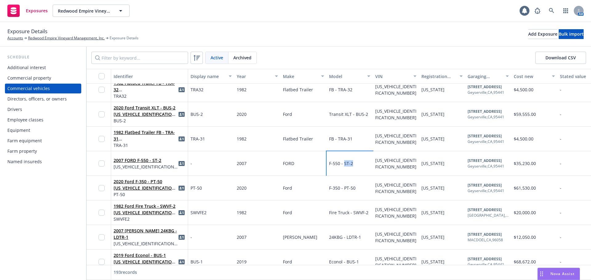
drag, startPoint x: 344, startPoint y: 163, endPoint x: 355, endPoint y: 164, distance: 11.1
click at [355, 164] on div "F-550 - ST-2" at bounding box center [350, 163] width 46 height 25
click at [134, 160] on link "2007 FORD F-550 - ST-2" at bounding box center [138, 161] width 48 height 6
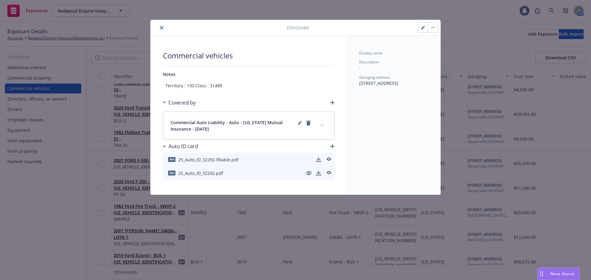
click at [422, 30] on button "button" at bounding box center [423, 28] width 10 height 10
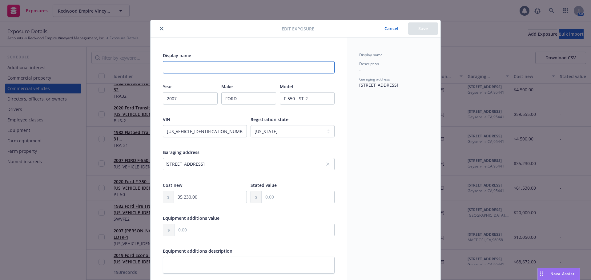
click at [188, 70] on input "Display name" at bounding box center [249, 67] width 172 height 12
paste input "ST-2"
click at [428, 30] on button "Save" at bounding box center [423, 28] width 30 height 12
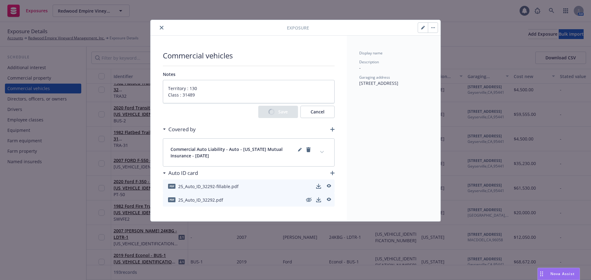
click at [162, 29] on icon "close" at bounding box center [162, 28] width 4 height 4
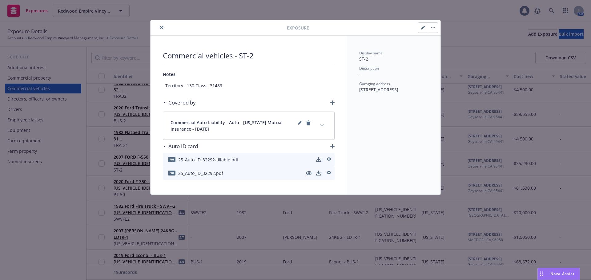
click at [162, 30] on button "close" at bounding box center [161, 27] width 7 height 7
